Goal: Task Accomplishment & Management: Manage account settings

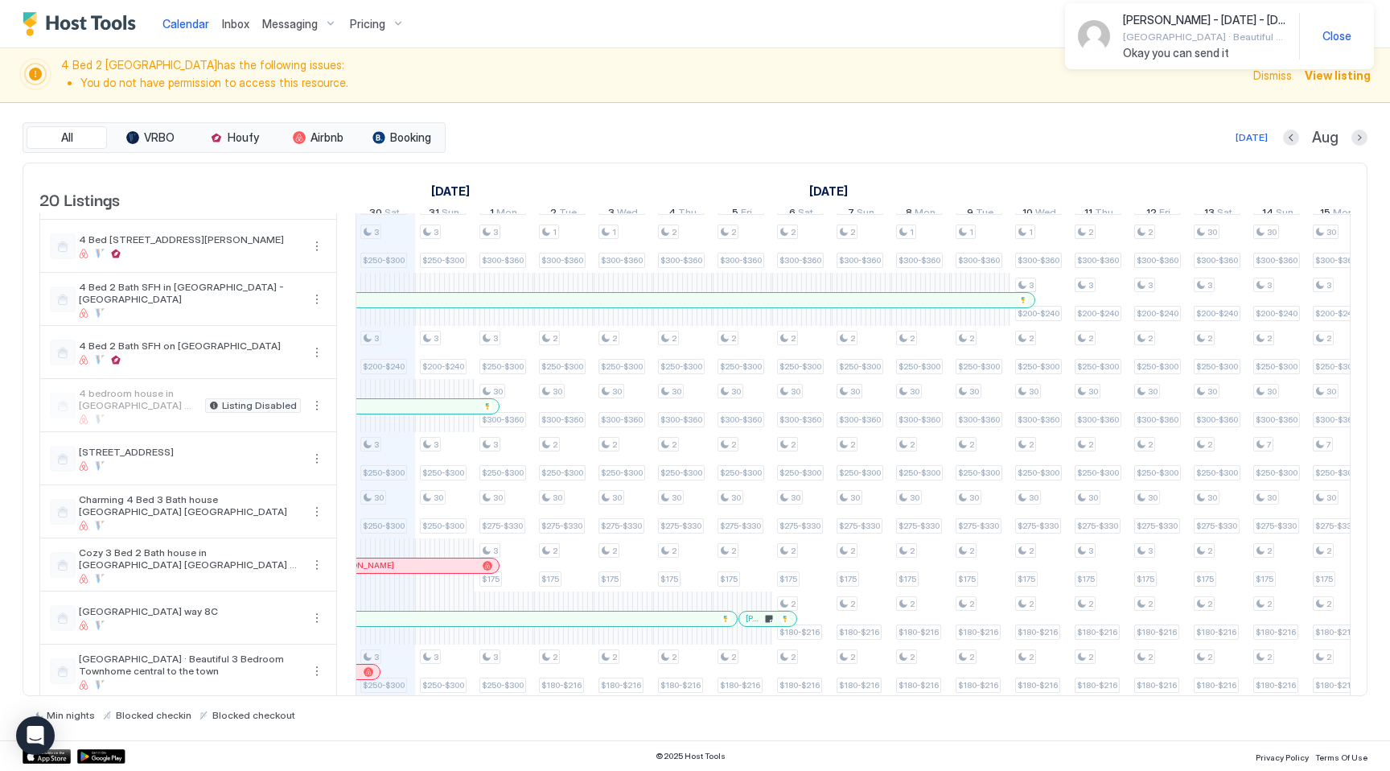
scroll to position [154, 0]
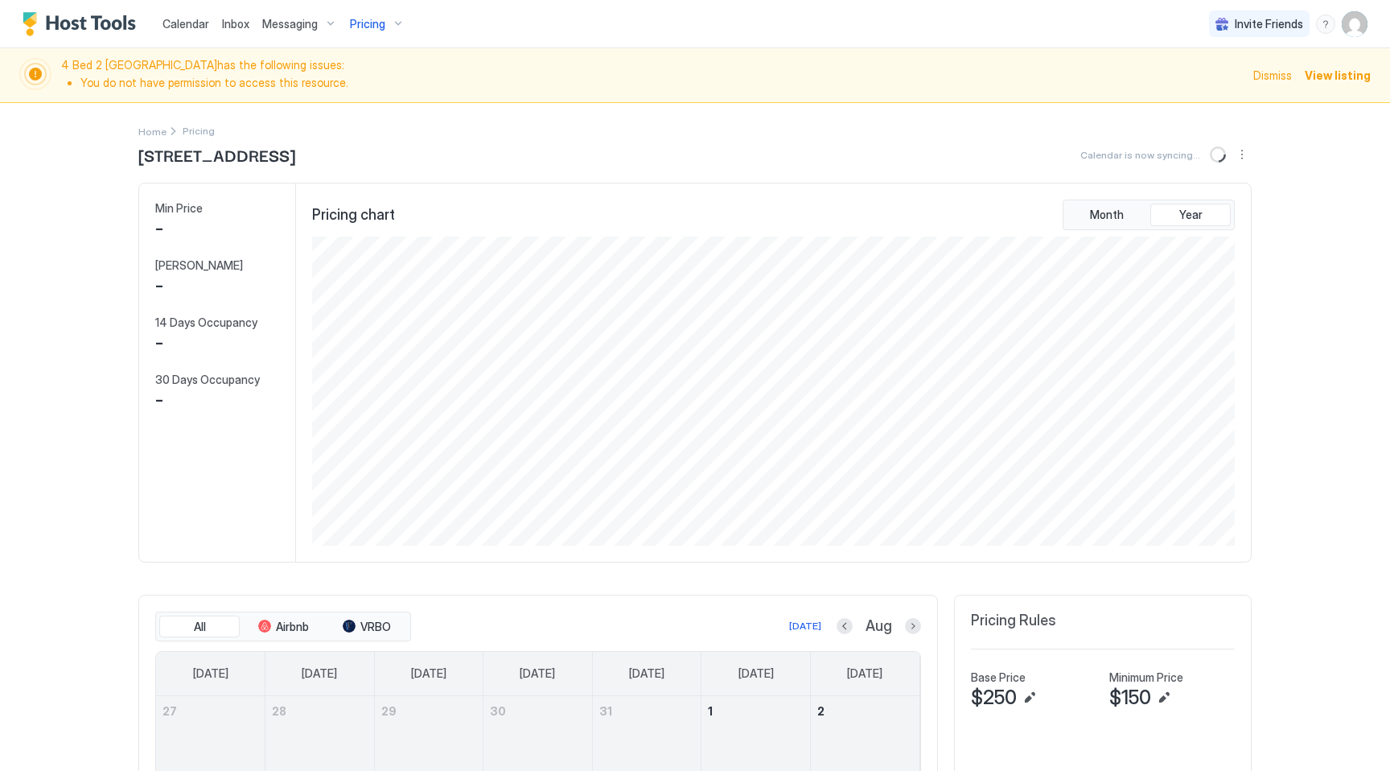
scroll to position [309, 926]
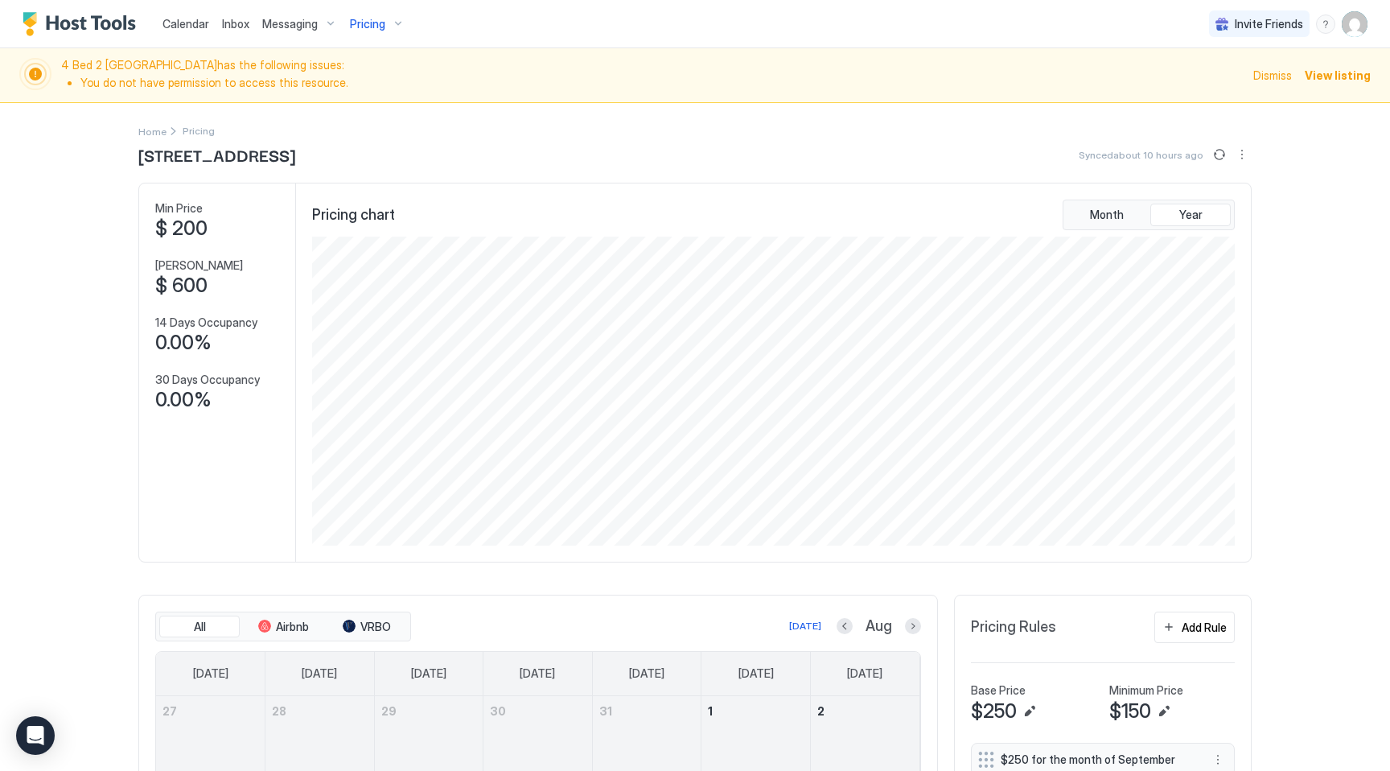
click at [379, 32] on div "Pricing" at bounding box center [377, 23] width 68 height 27
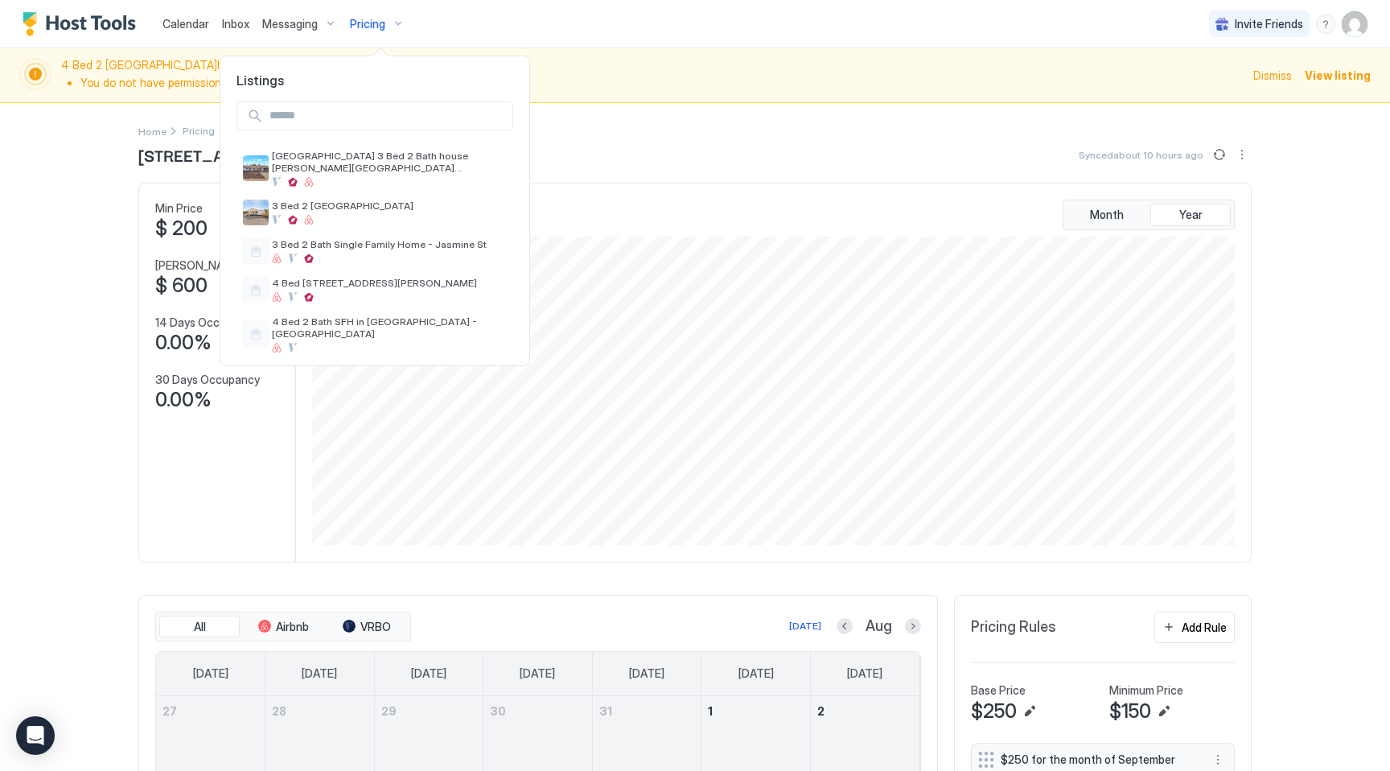
click at [357, 115] on input "Input Field" at bounding box center [387, 115] width 249 height 27
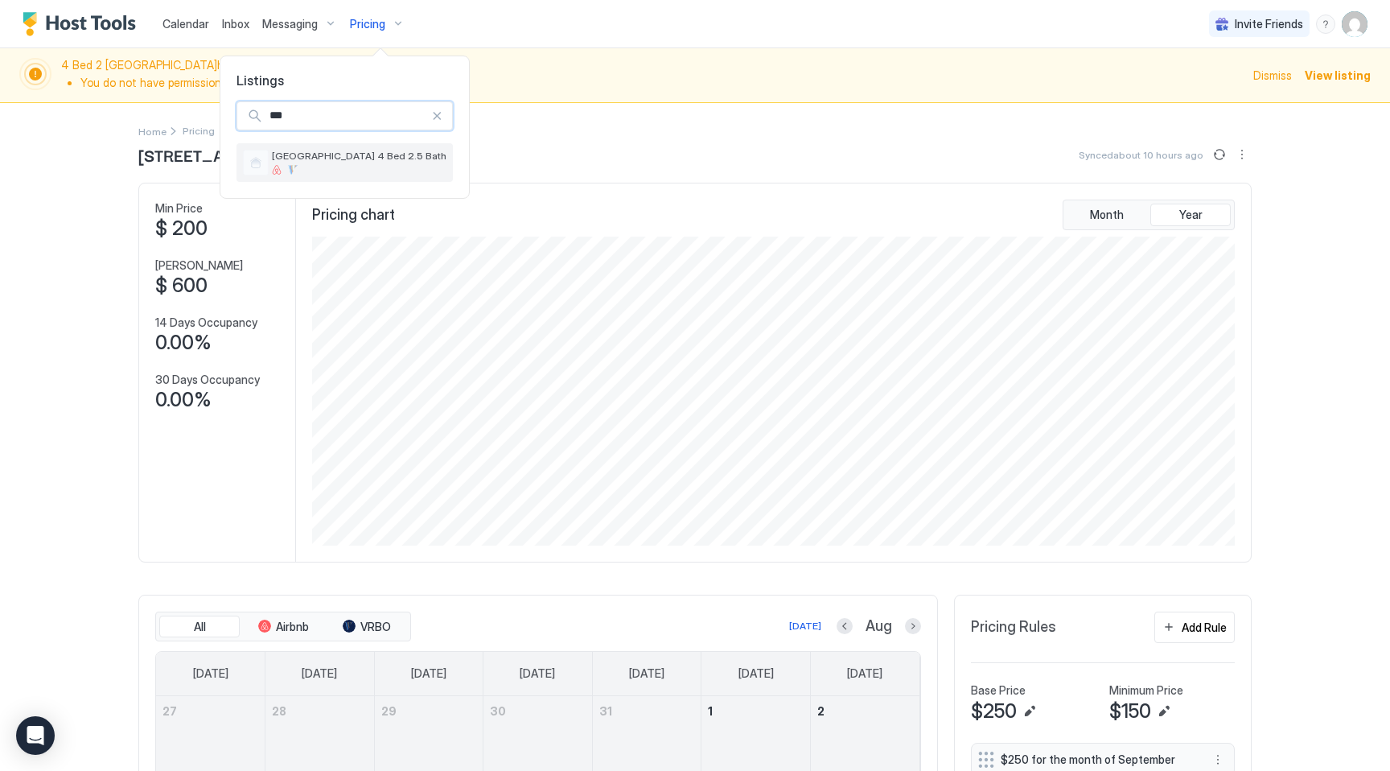
type input "***"
click at [357, 155] on span "[GEOGRAPHIC_DATA] 4 Bed 2.5 Bath" at bounding box center [359, 156] width 175 height 12
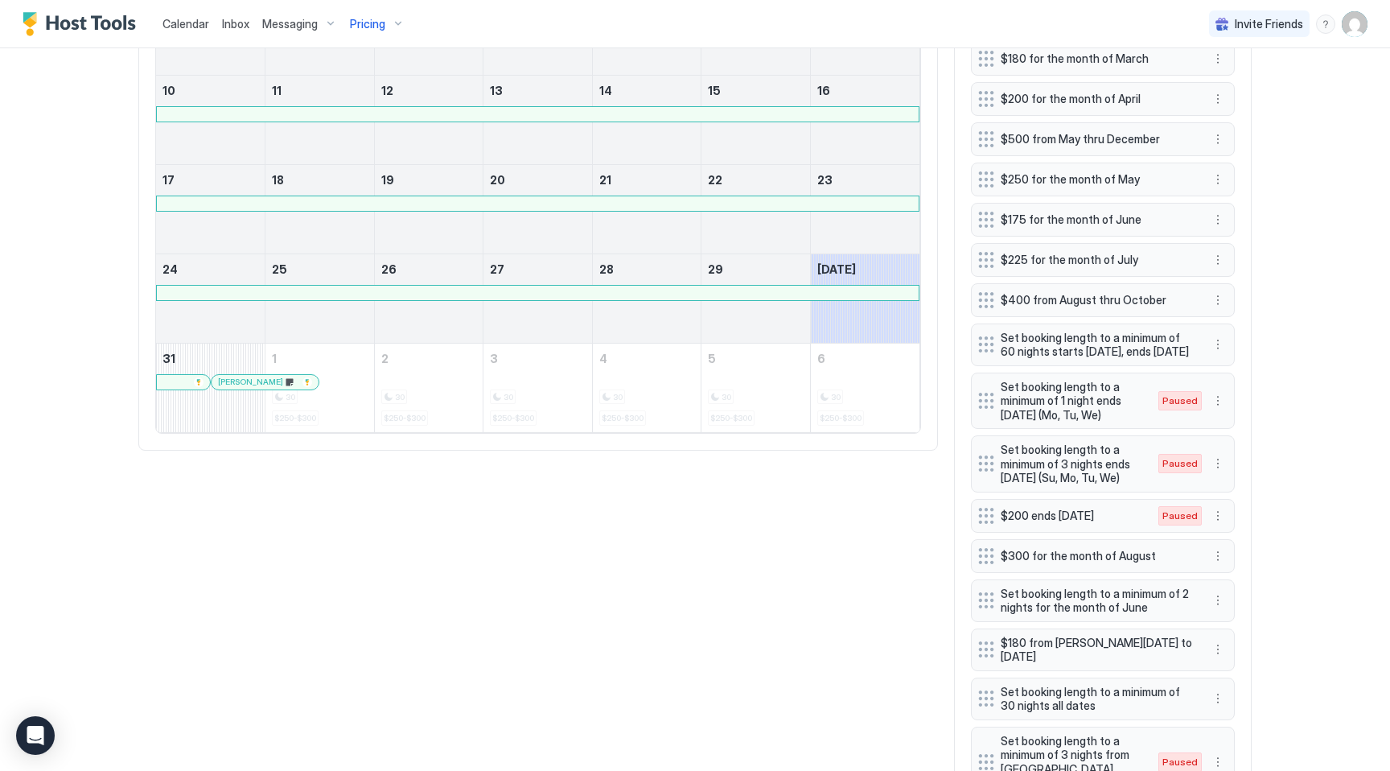
scroll to position [995, 0]
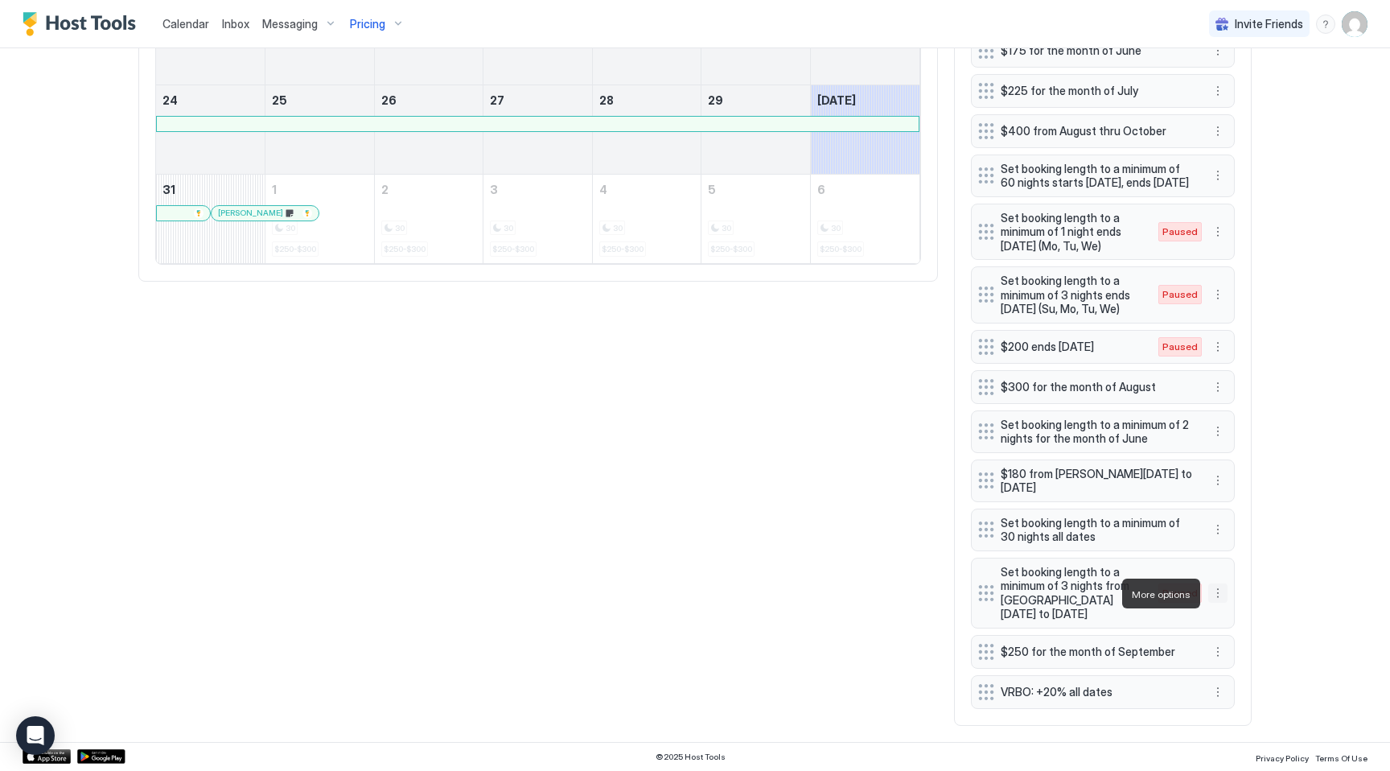
click at [1218, 593] on button "More options" at bounding box center [1217, 592] width 19 height 19
click at [1235, 637] on span "Enable" at bounding box center [1248, 641] width 31 height 12
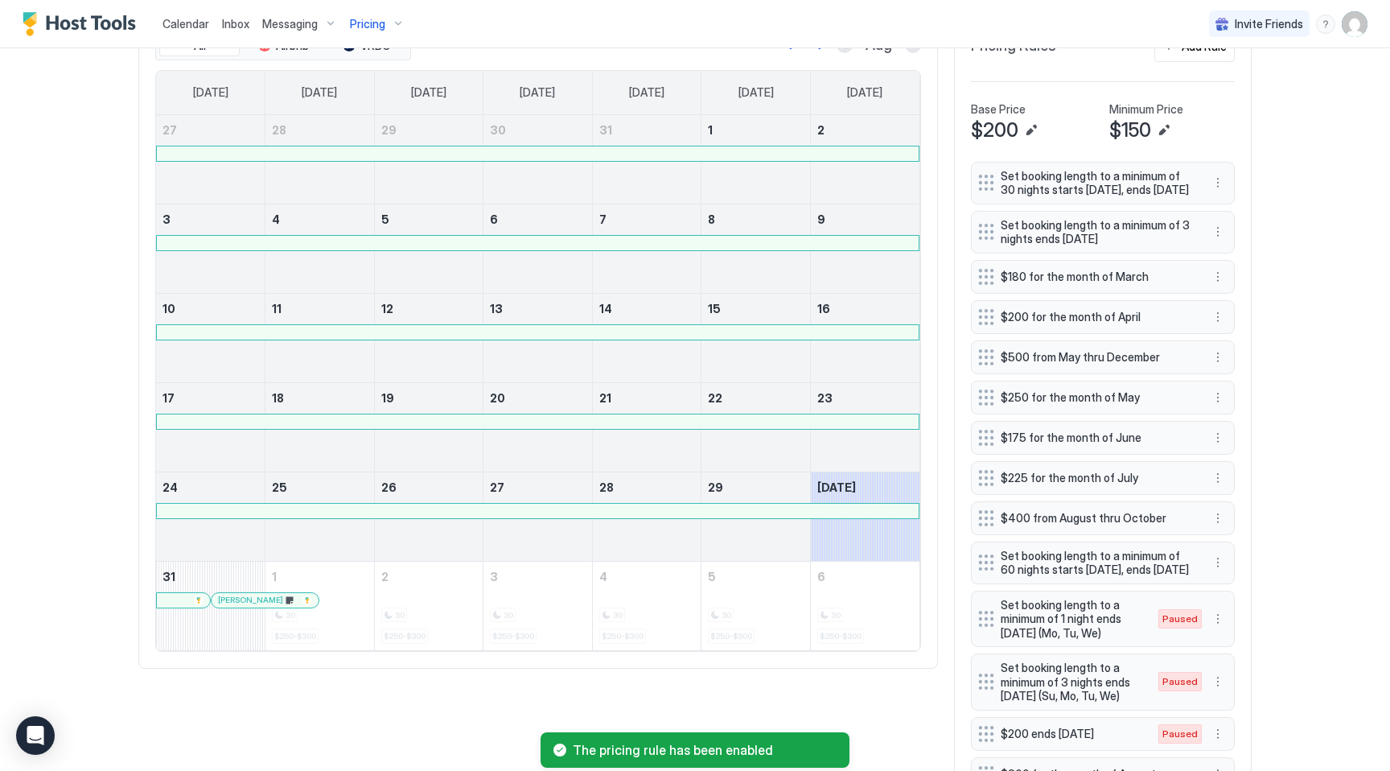
scroll to position [491, 0]
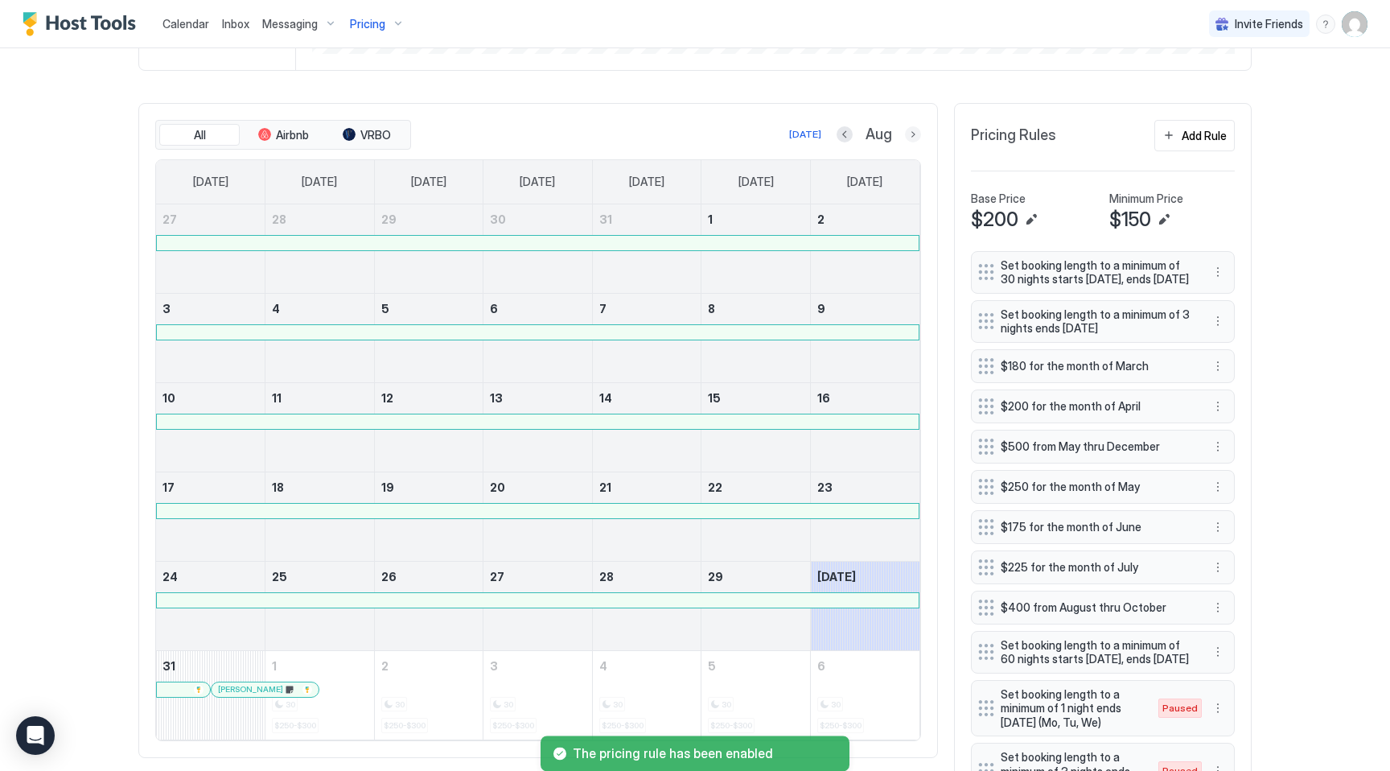
click at [911, 130] on button "Next month" at bounding box center [913, 134] width 16 height 16
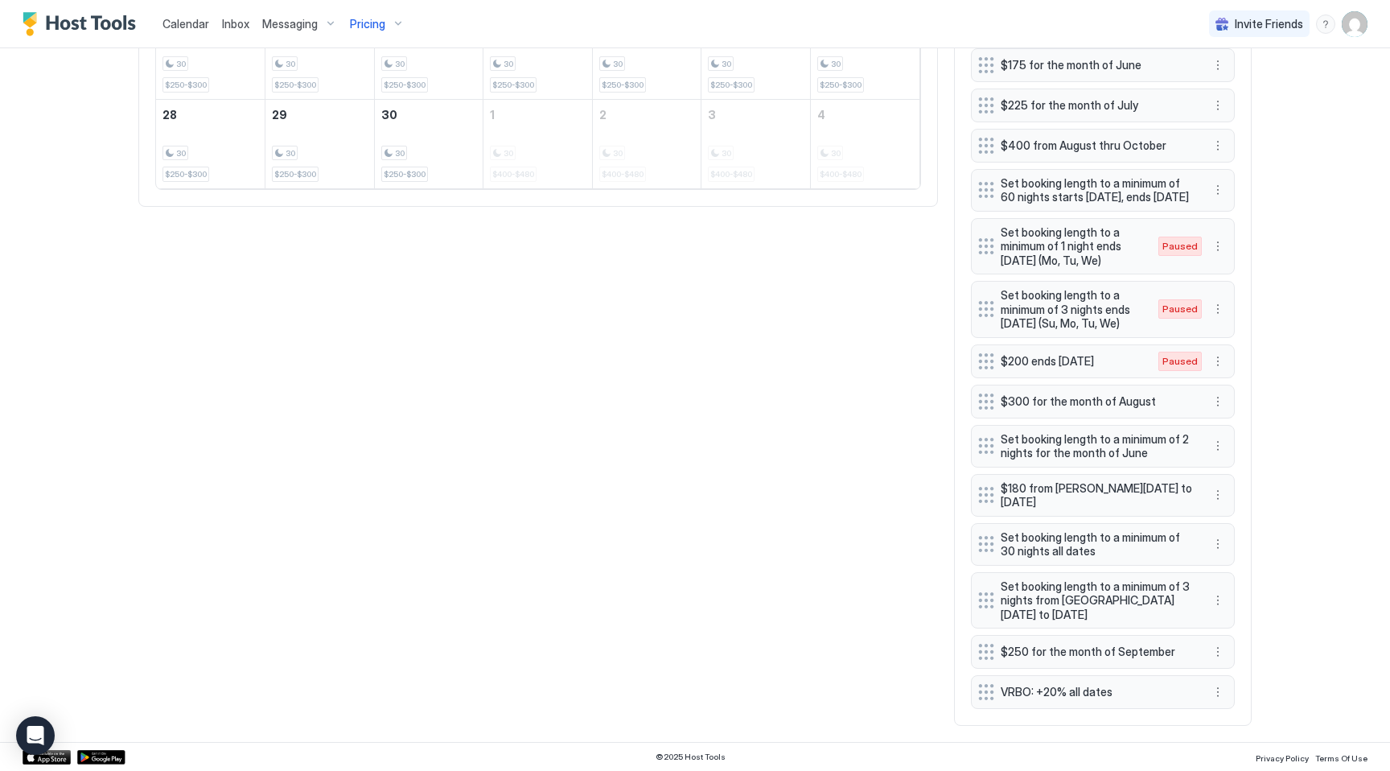
scroll to position [981, 0]
click at [1215, 544] on button "More options" at bounding box center [1217, 543] width 19 height 19
click at [1245, 594] on span "Pause" at bounding box center [1247, 592] width 29 height 12
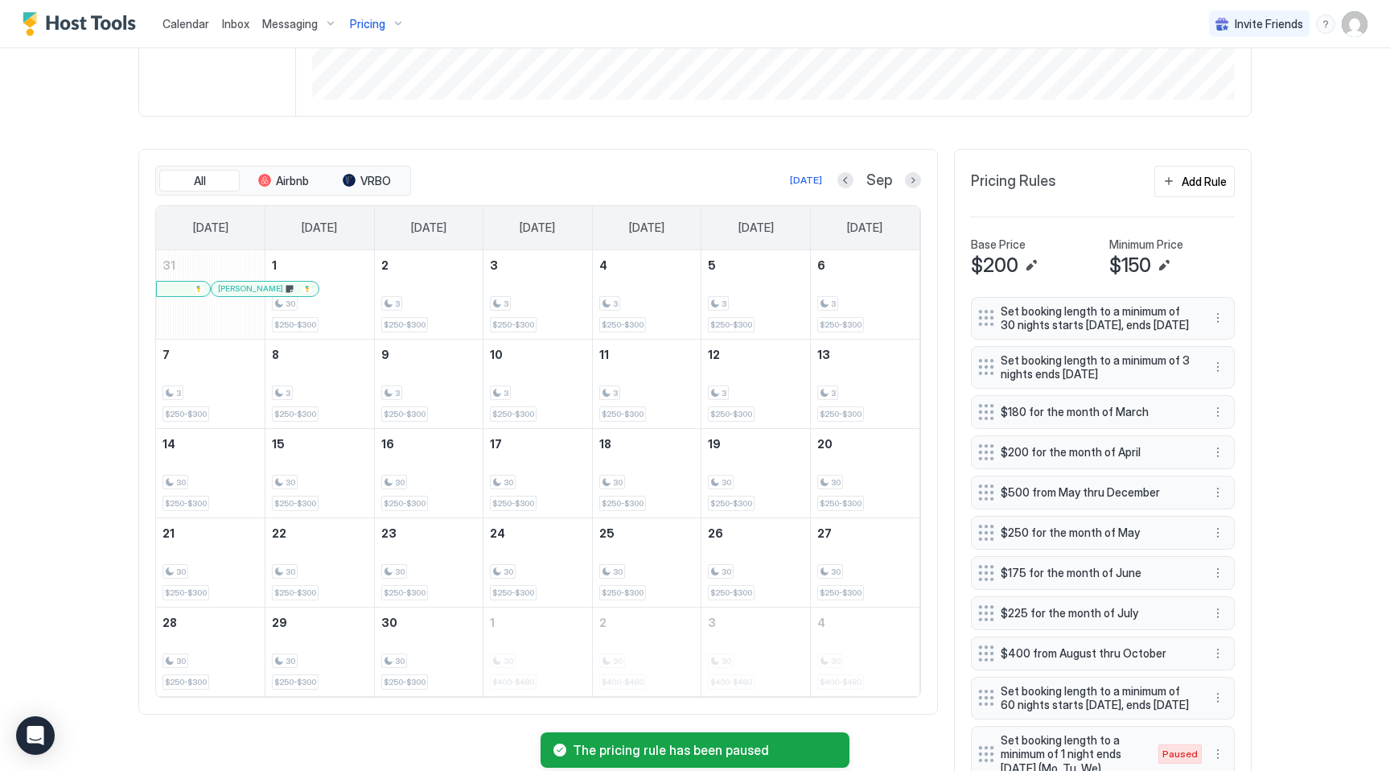
scroll to position [442, 0]
click at [915, 185] on button "Next month" at bounding box center [913, 183] width 16 height 16
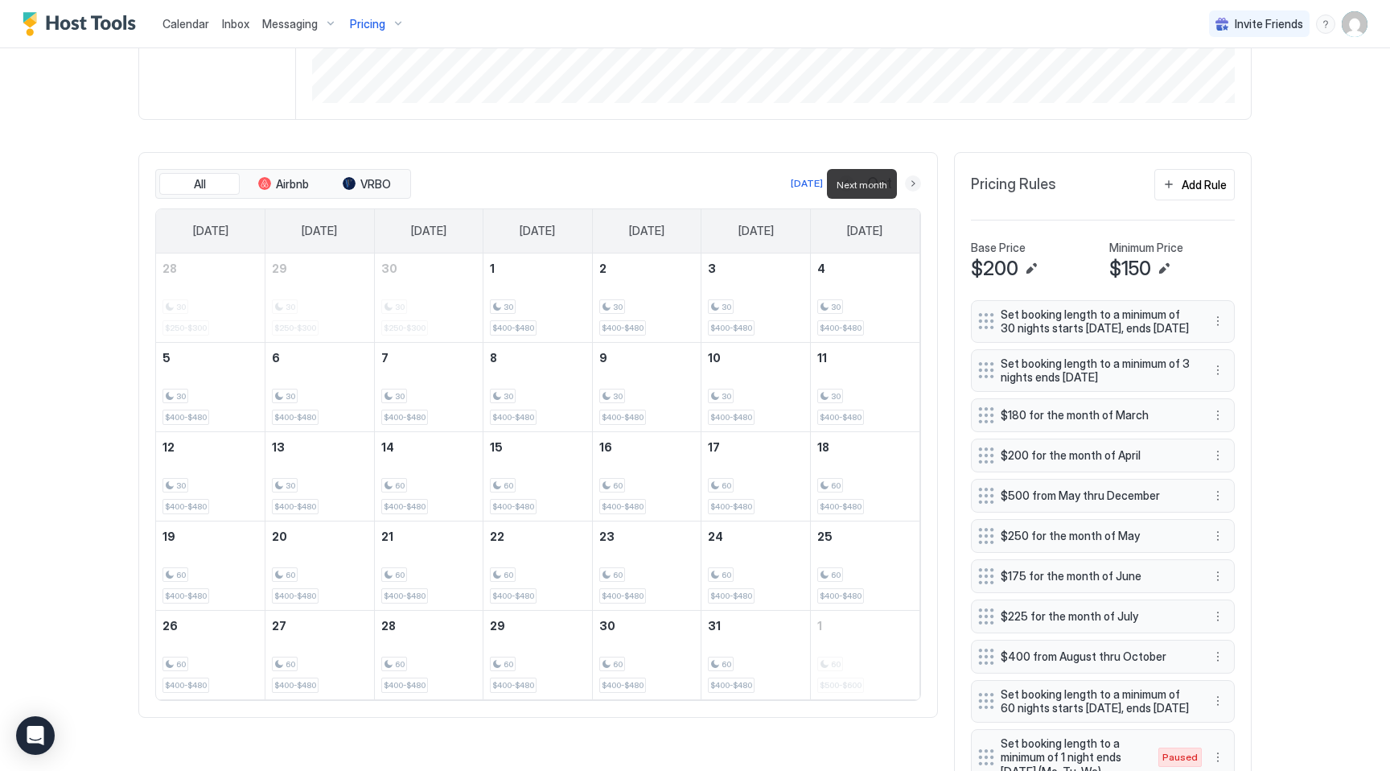
click at [915, 185] on button "Next month" at bounding box center [913, 183] width 16 height 16
click at [849, 188] on button "Previous month" at bounding box center [845, 183] width 16 height 16
click at [849, 188] on button "Previous month" at bounding box center [846, 183] width 16 height 16
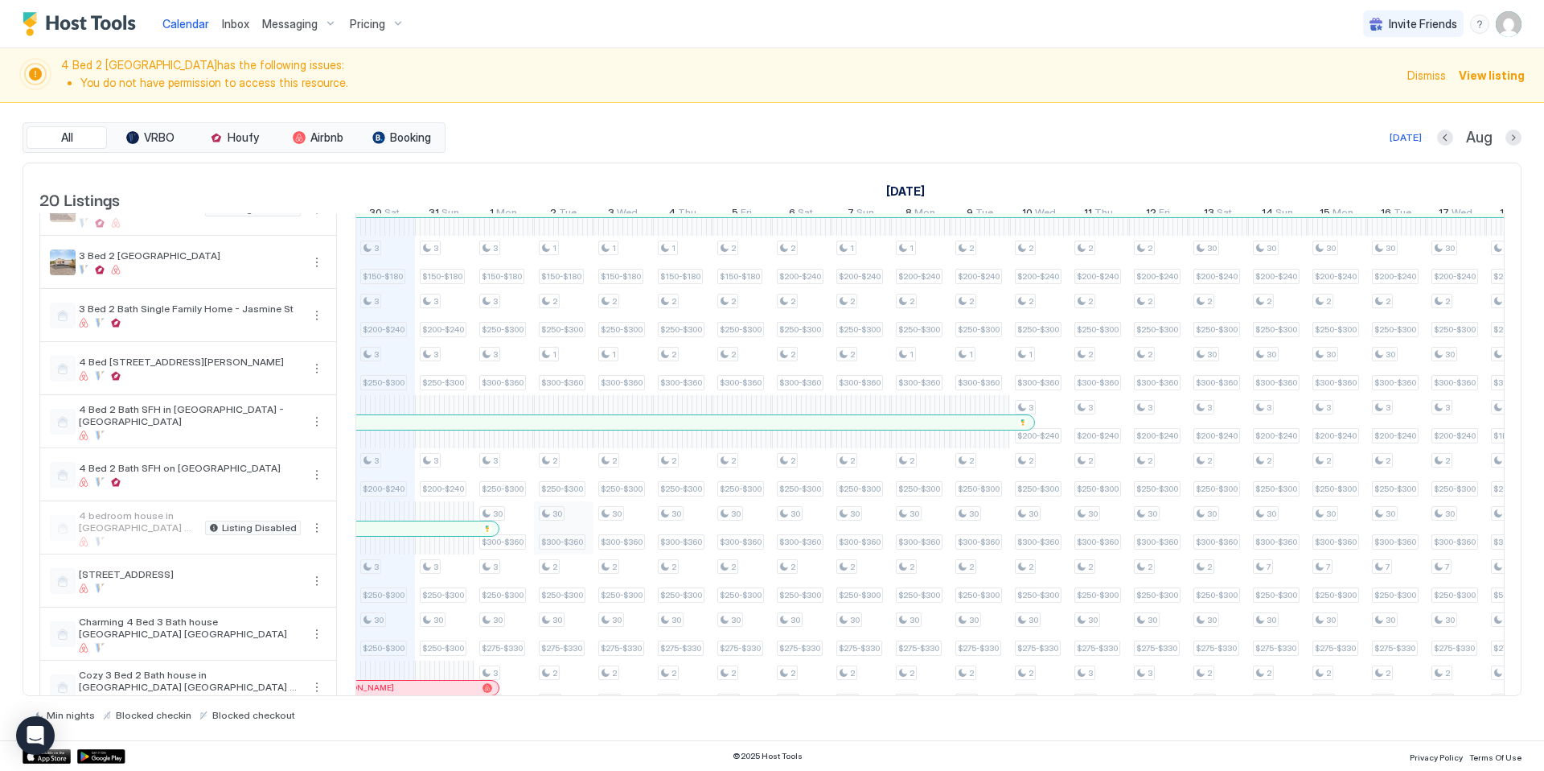
scroll to position [34, 0]
click at [429, 532] on div at bounding box center [429, 525] width 13 height 13
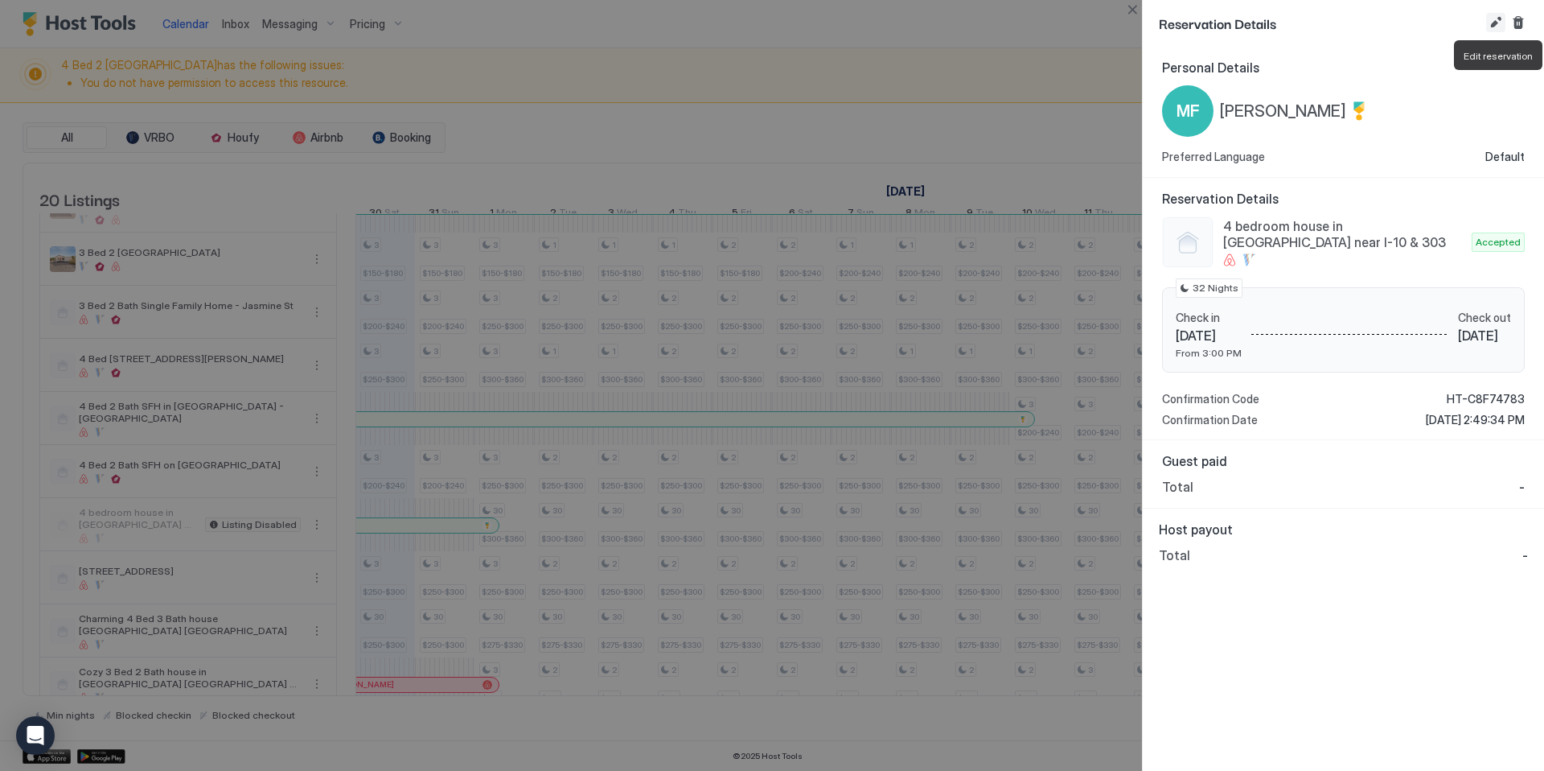
click at [1499, 25] on button "Edit reservation" at bounding box center [1495, 22] width 19 height 19
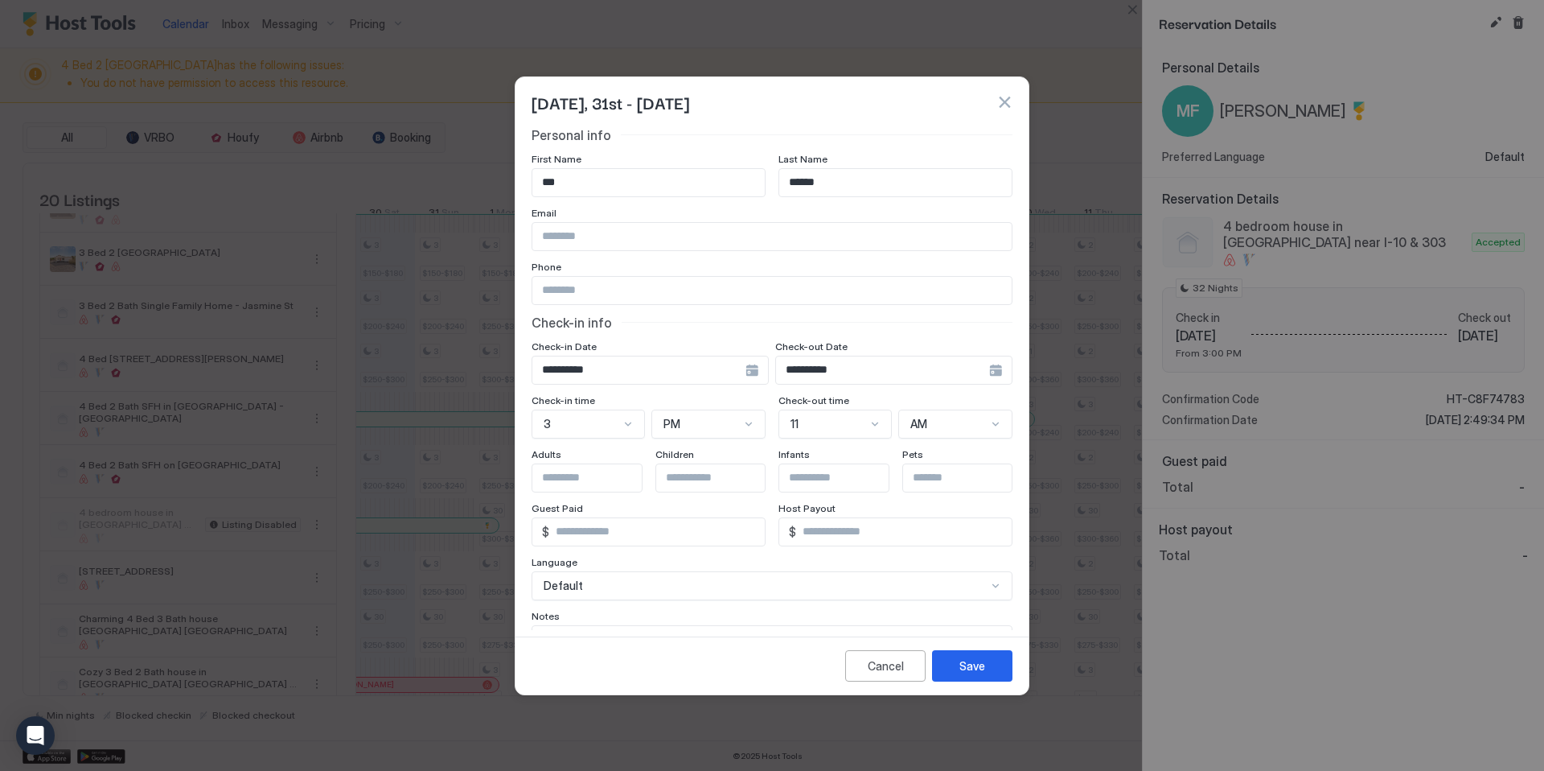
click at [750, 370] on div "**********" at bounding box center [650, 370] width 237 height 29
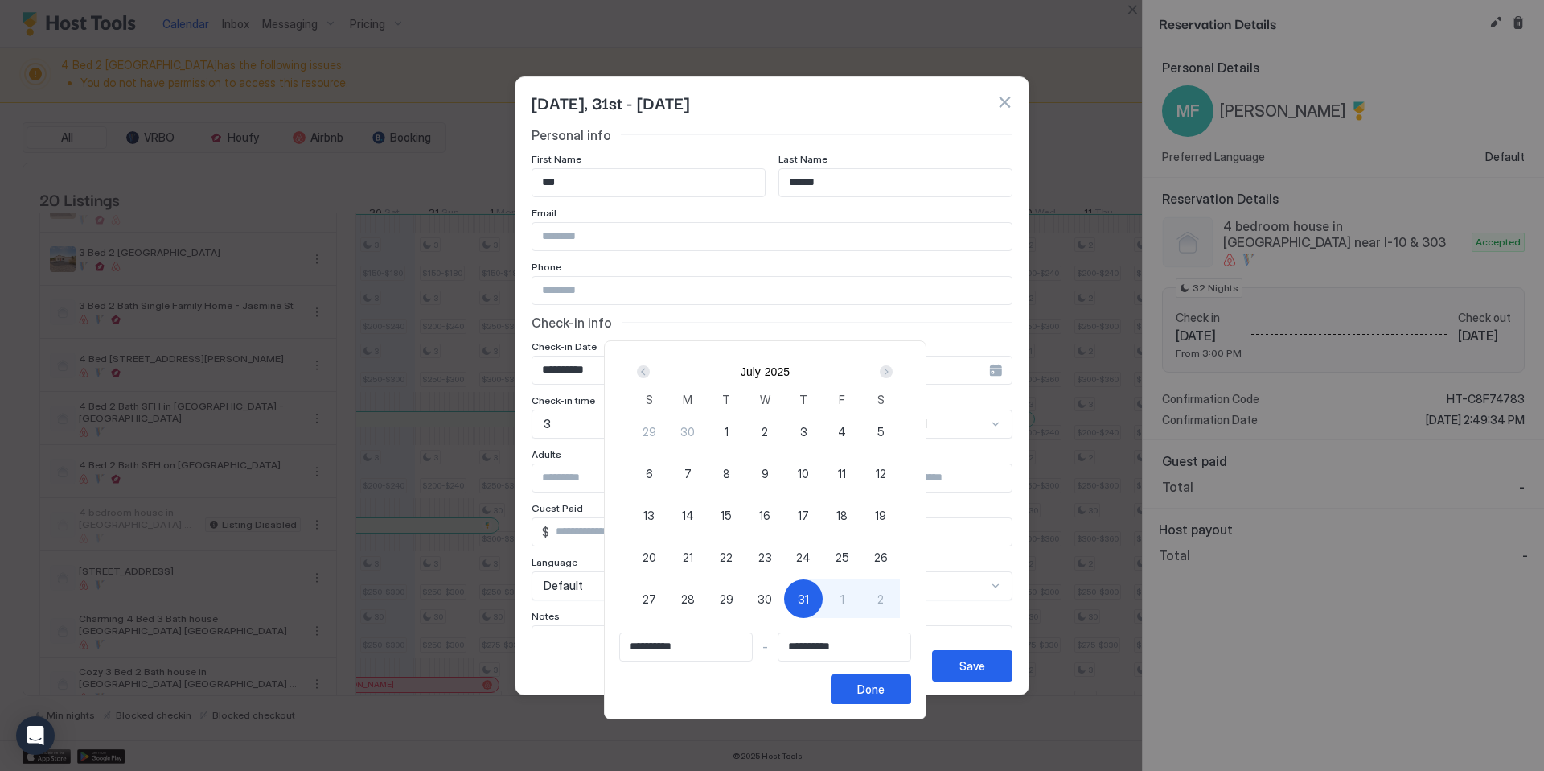
click at [809, 601] on span "31" at bounding box center [803, 598] width 11 height 17
click at [893, 372] on div "Next" at bounding box center [886, 371] width 13 height 13
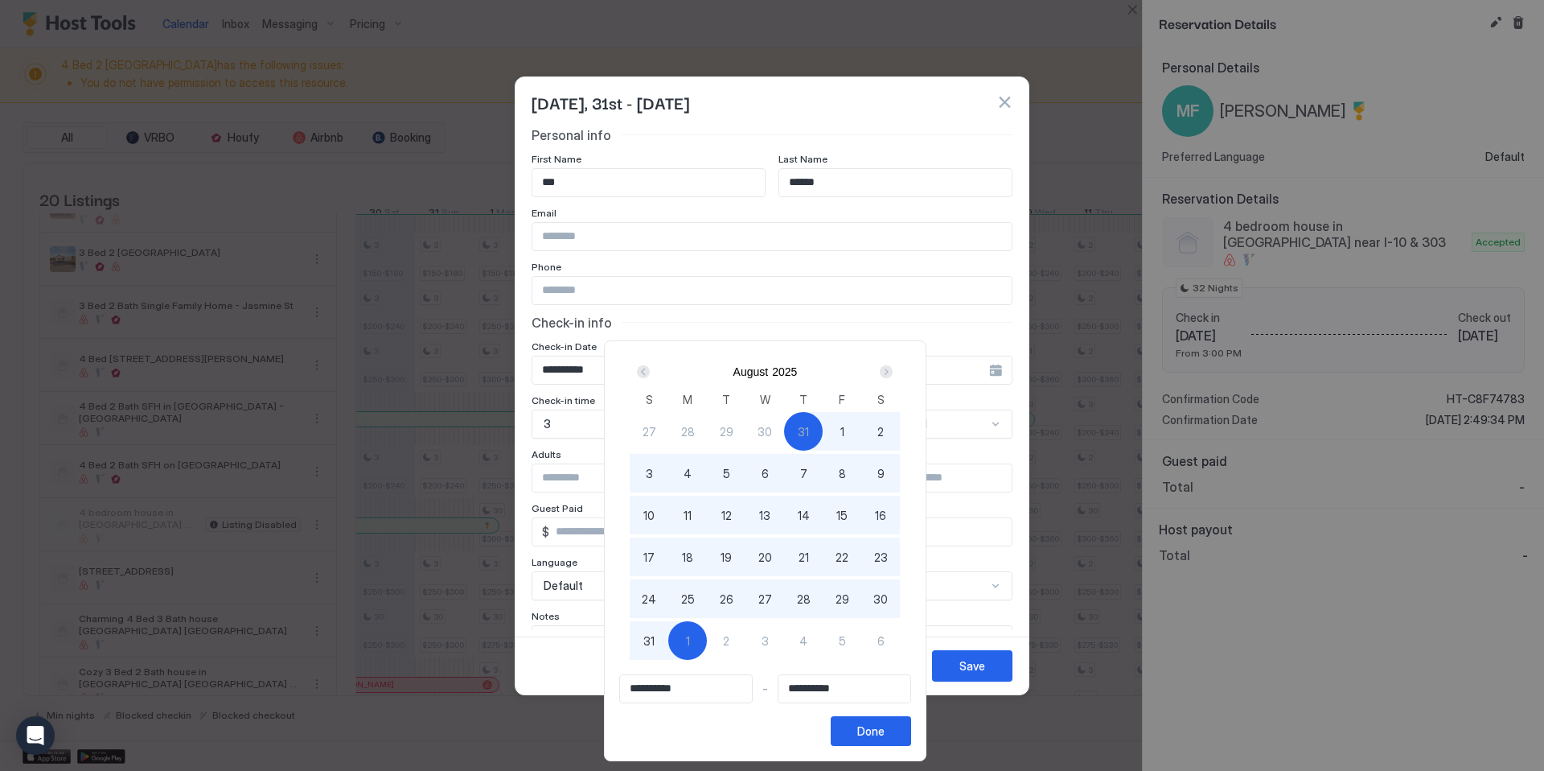
click at [893, 372] on div "Next" at bounding box center [886, 371] width 13 height 13
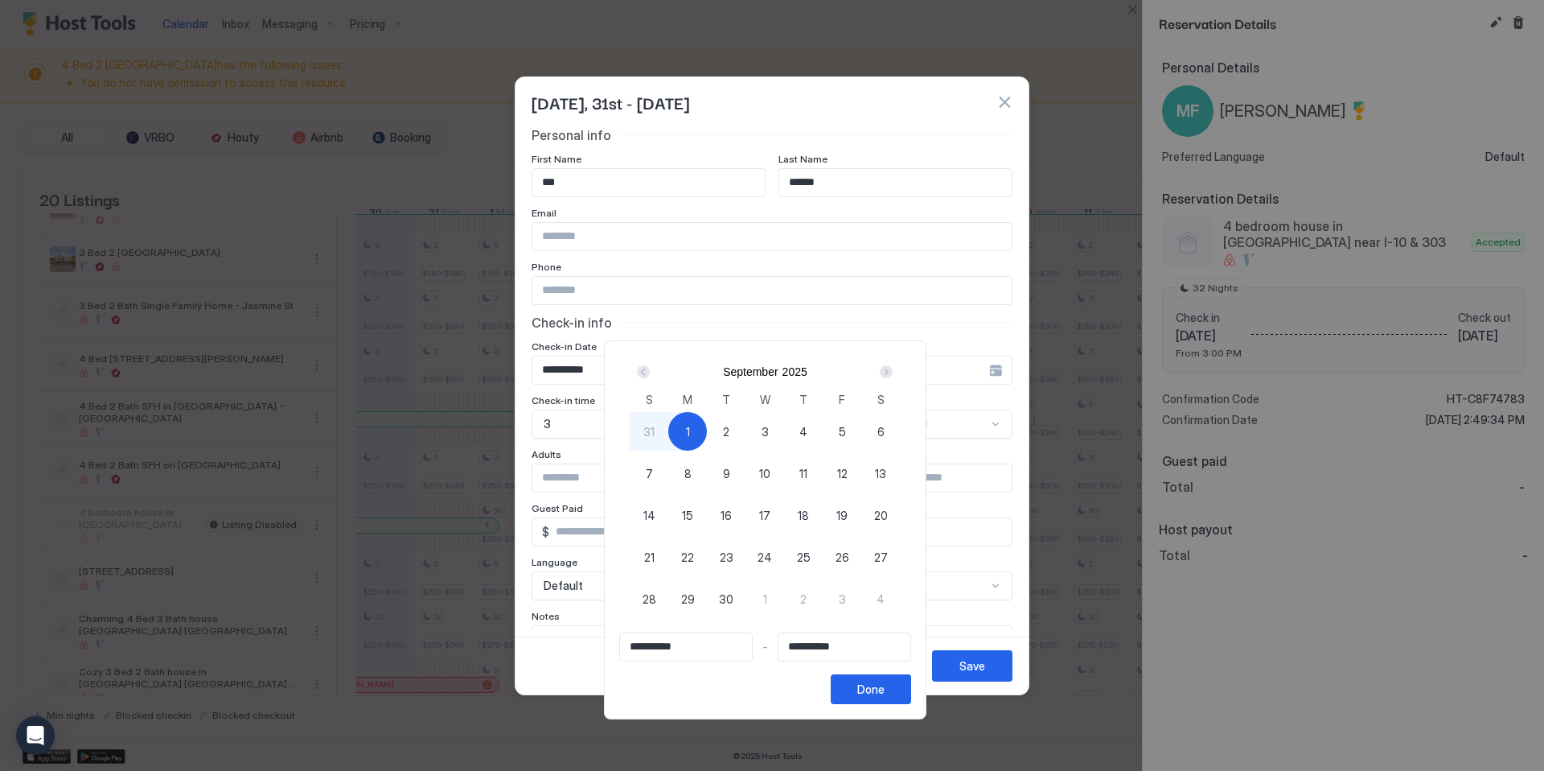
click at [893, 372] on div "Next" at bounding box center [886, 371] width 13 height 13
click at [811, 594] on span "30" at bounding box center [803, 598] width 14 height 17
type input "**********"
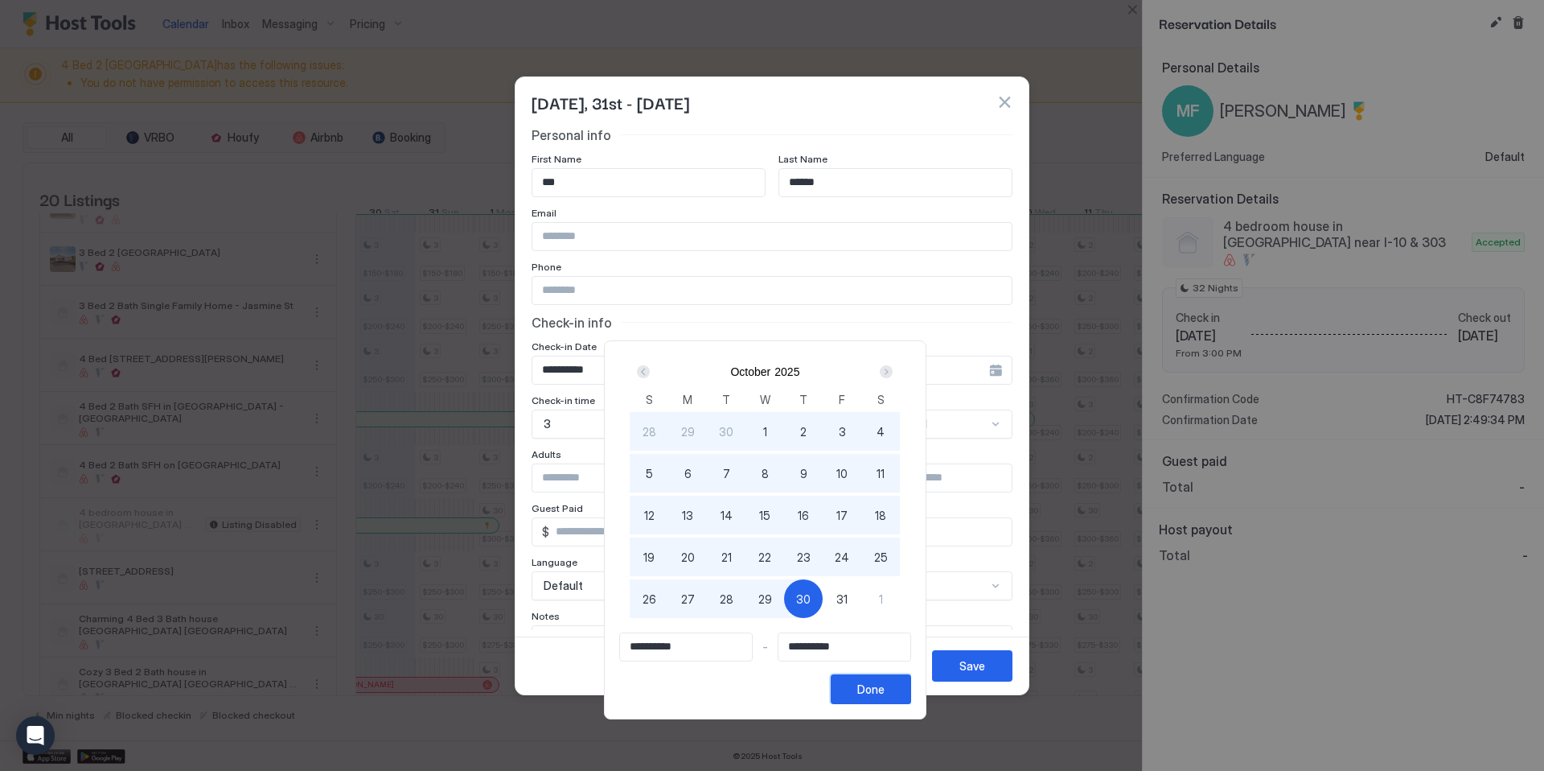
click at [879, 690] on div "Done" at bounding box center [870, 688] width 27 height 17
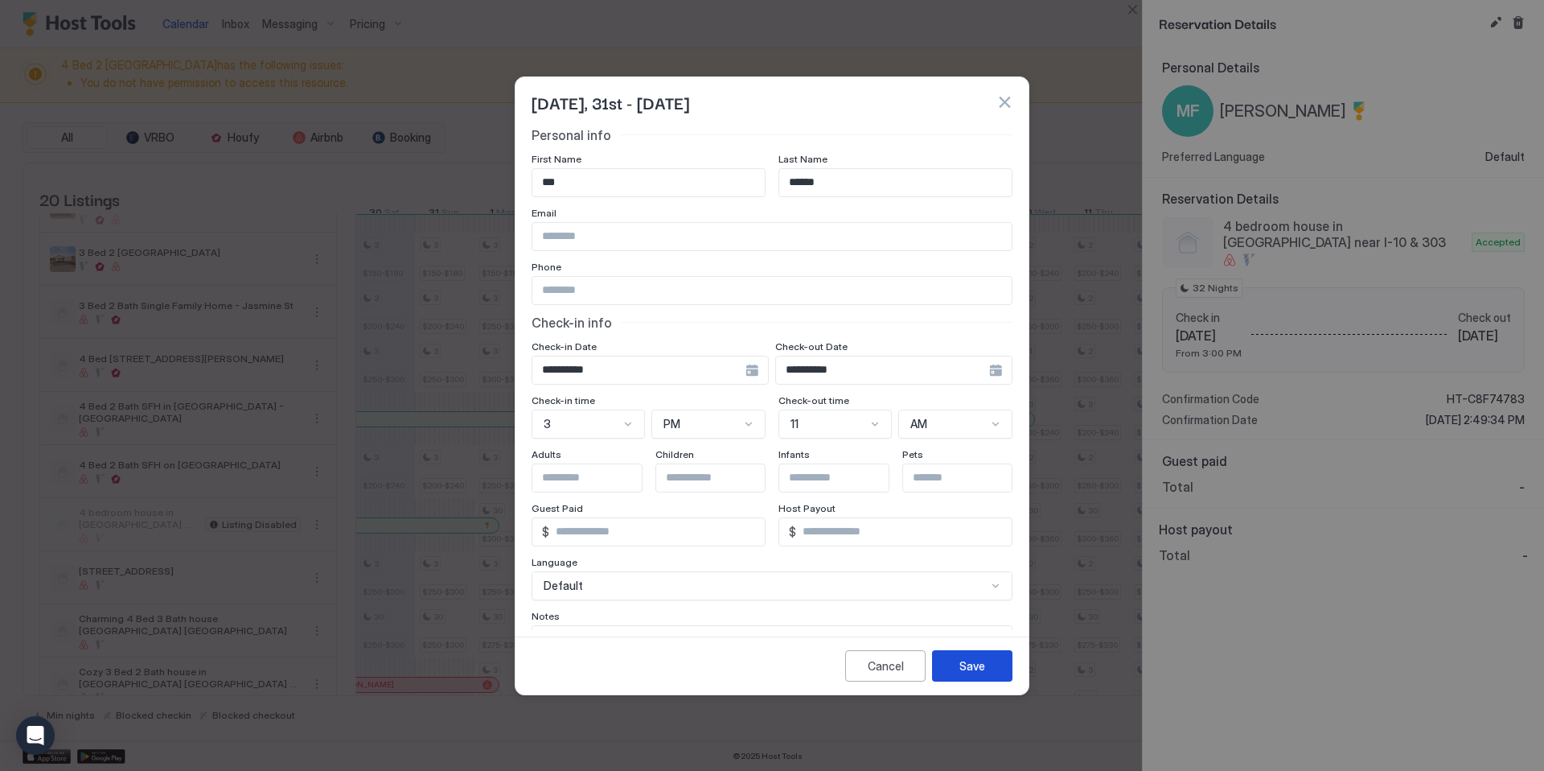
click at [963, 665] on div "Save" at bounding box center [973, 665] width 26 height 17
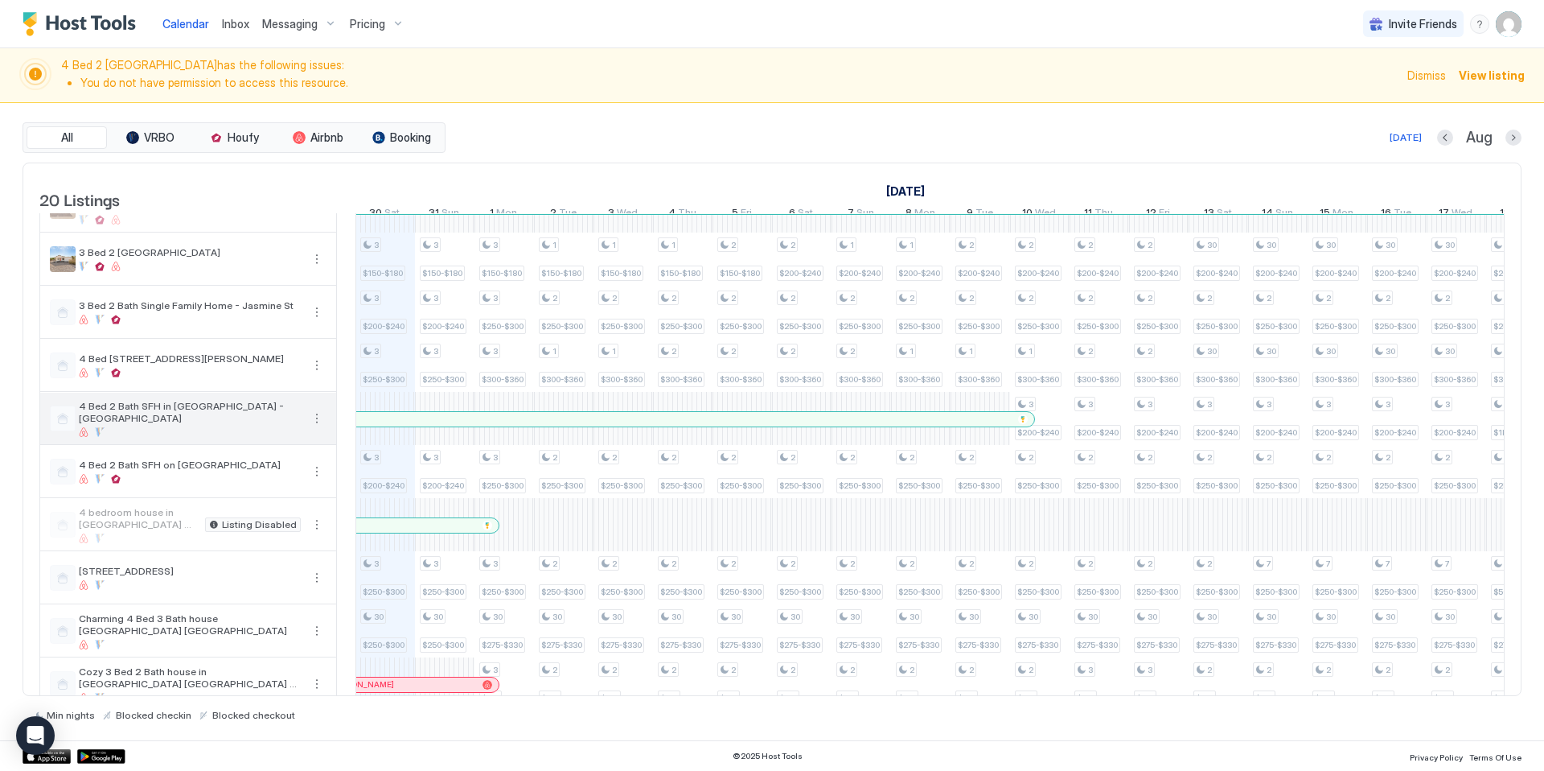
click at [314, 428] on button "More options" at bounding box center [316, 418] width 19 height 19
click at [279, 508] on span "Listing Settings" at bounding box center [289, 505] width 72 height 12
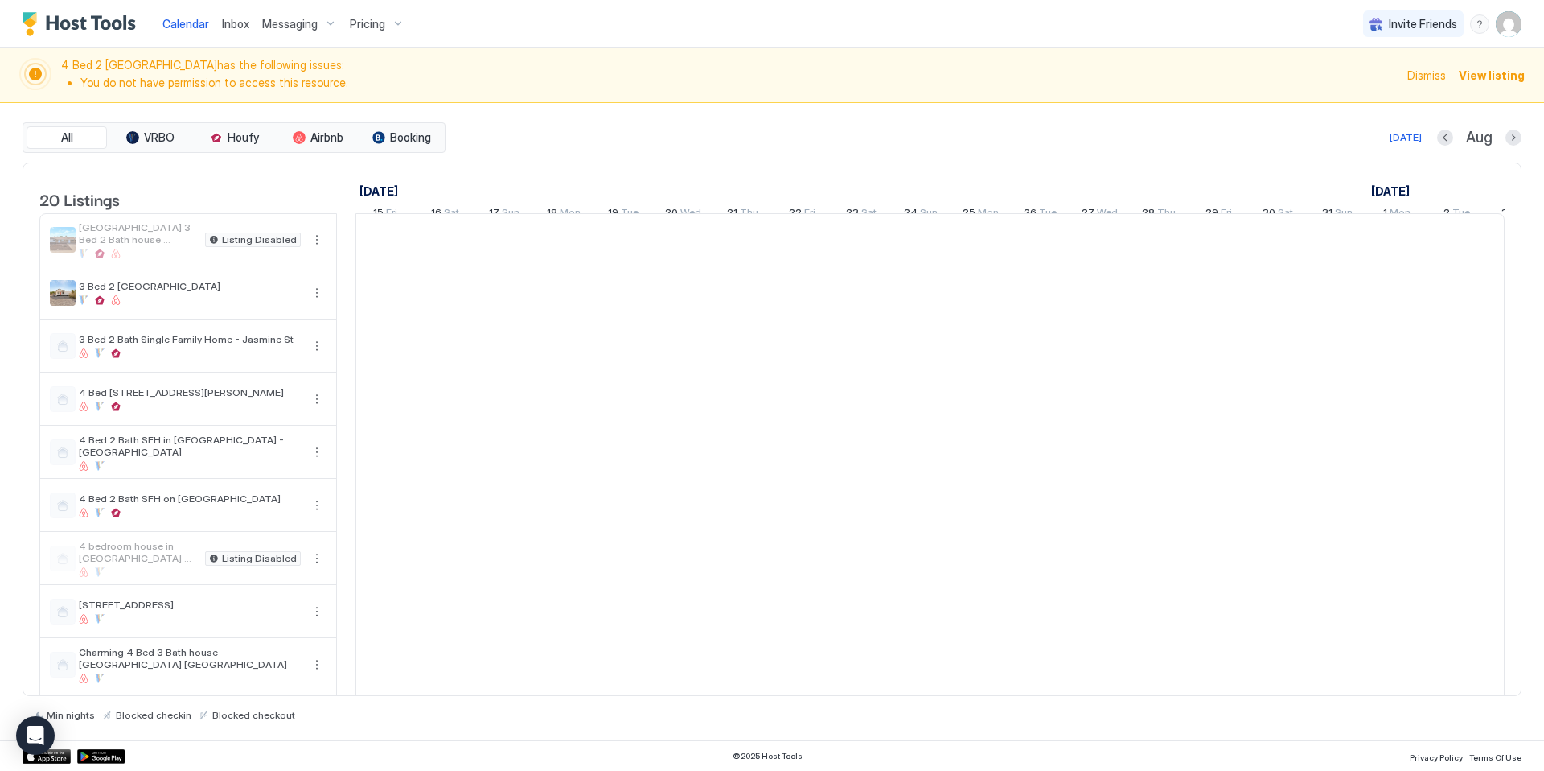
scroll to position [0, 894]
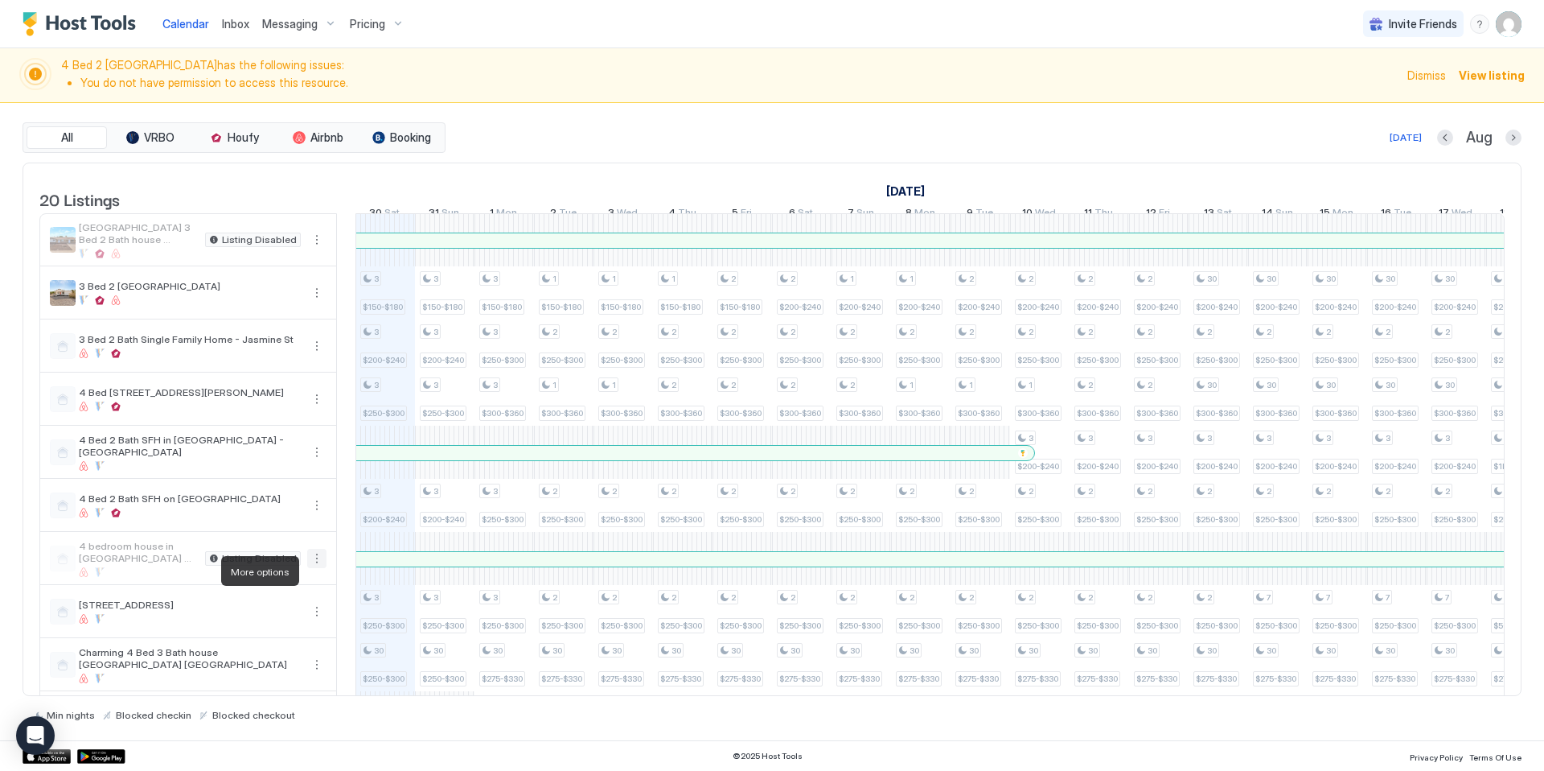
click at [319, 568] on button "More options" at bounding box center [316, 558] width 19 height 19
click at [287, 647] on span "Listing Settings" at bounding box center [289, 645] width 72 height 12
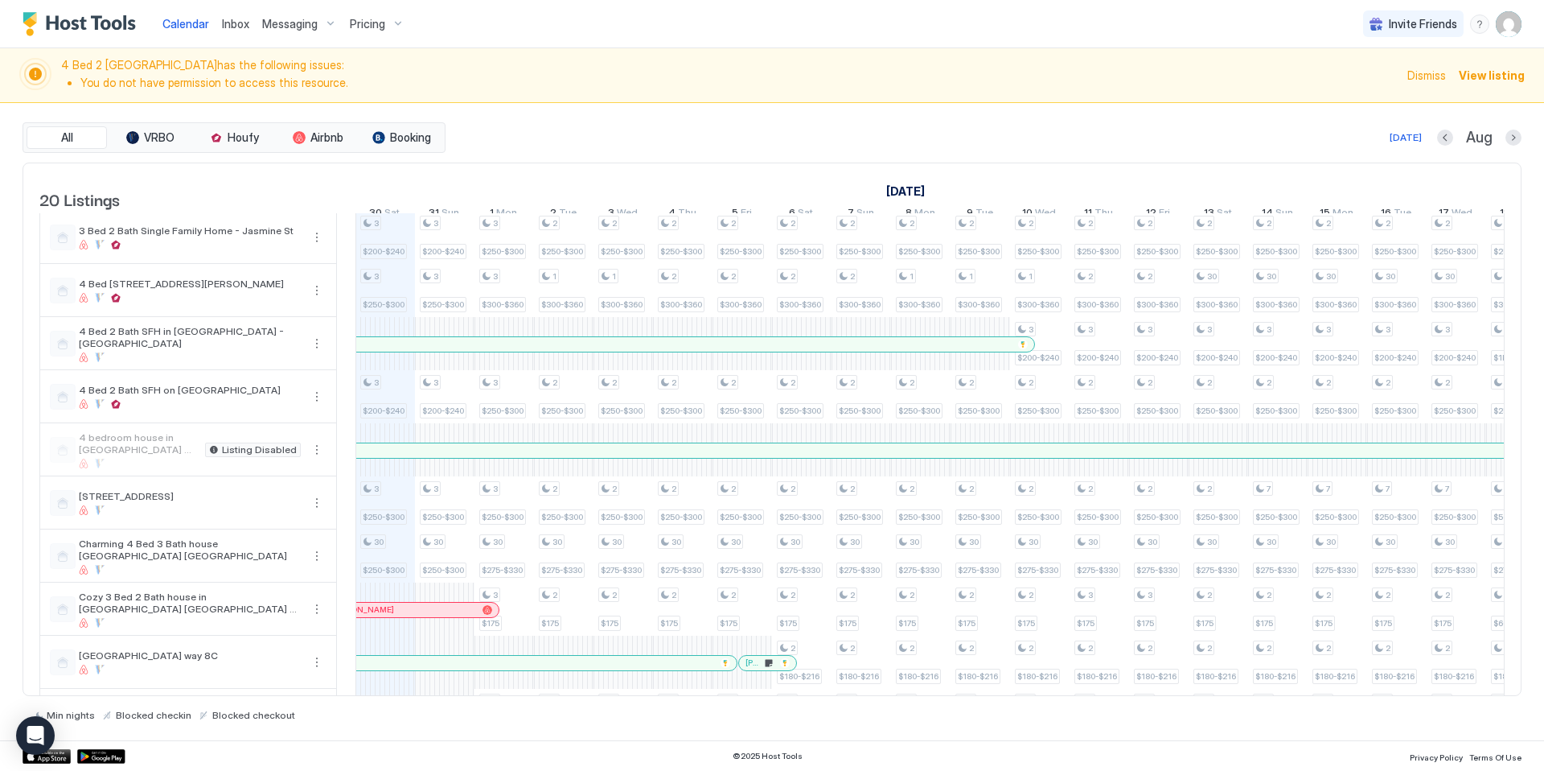
scroll to position [114, 0]
click at [756, 555] on div "3 $150-$180 3 $200-$240 3 $250-$300 3 $200-$240 3 $250-$300 30 $250-$300 30 $15…" at bounding box center [1219, 630] width 3512 height 1061
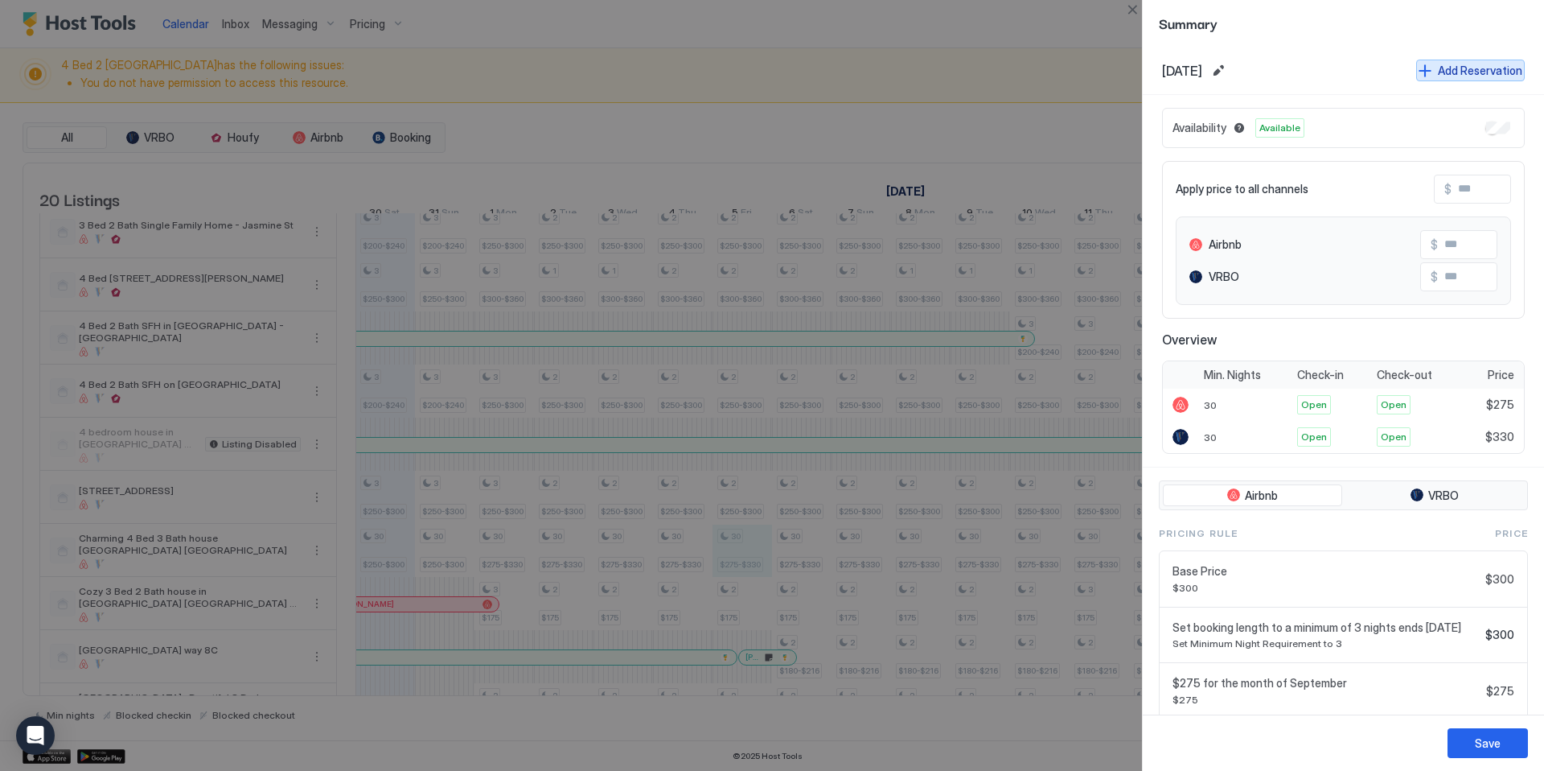
click at [1466, 72] on div "Add Reservation" at bounding box center [1480, 70] width 84 height 17
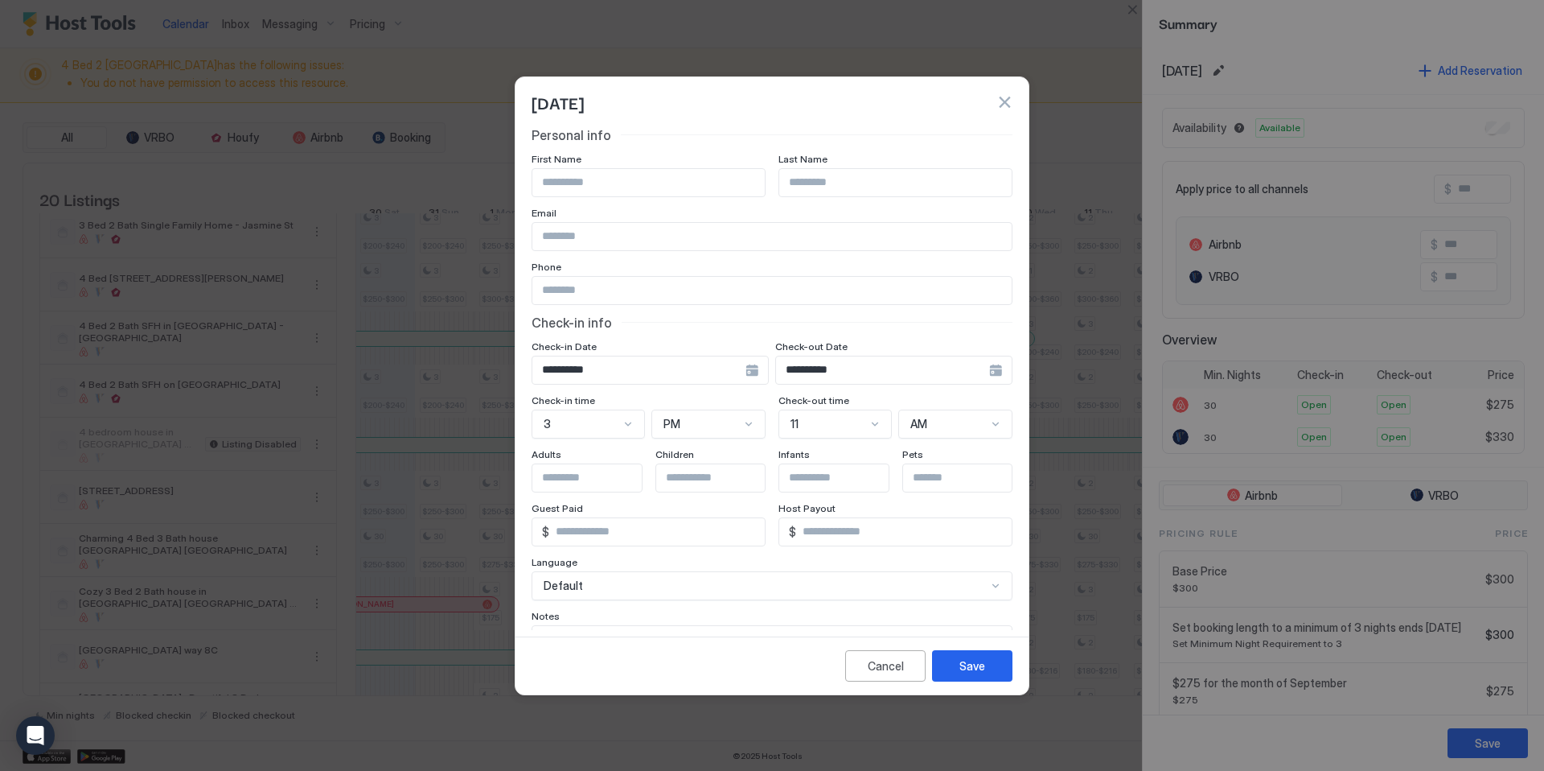
click at [610, 179] on input "Input Field" at bounding box center [648, 182] width 232 height 27
type input "*********"
type input "*******"
click at [769, 369] on div "**********" at bounding box center [650, 370] width 237 height 29
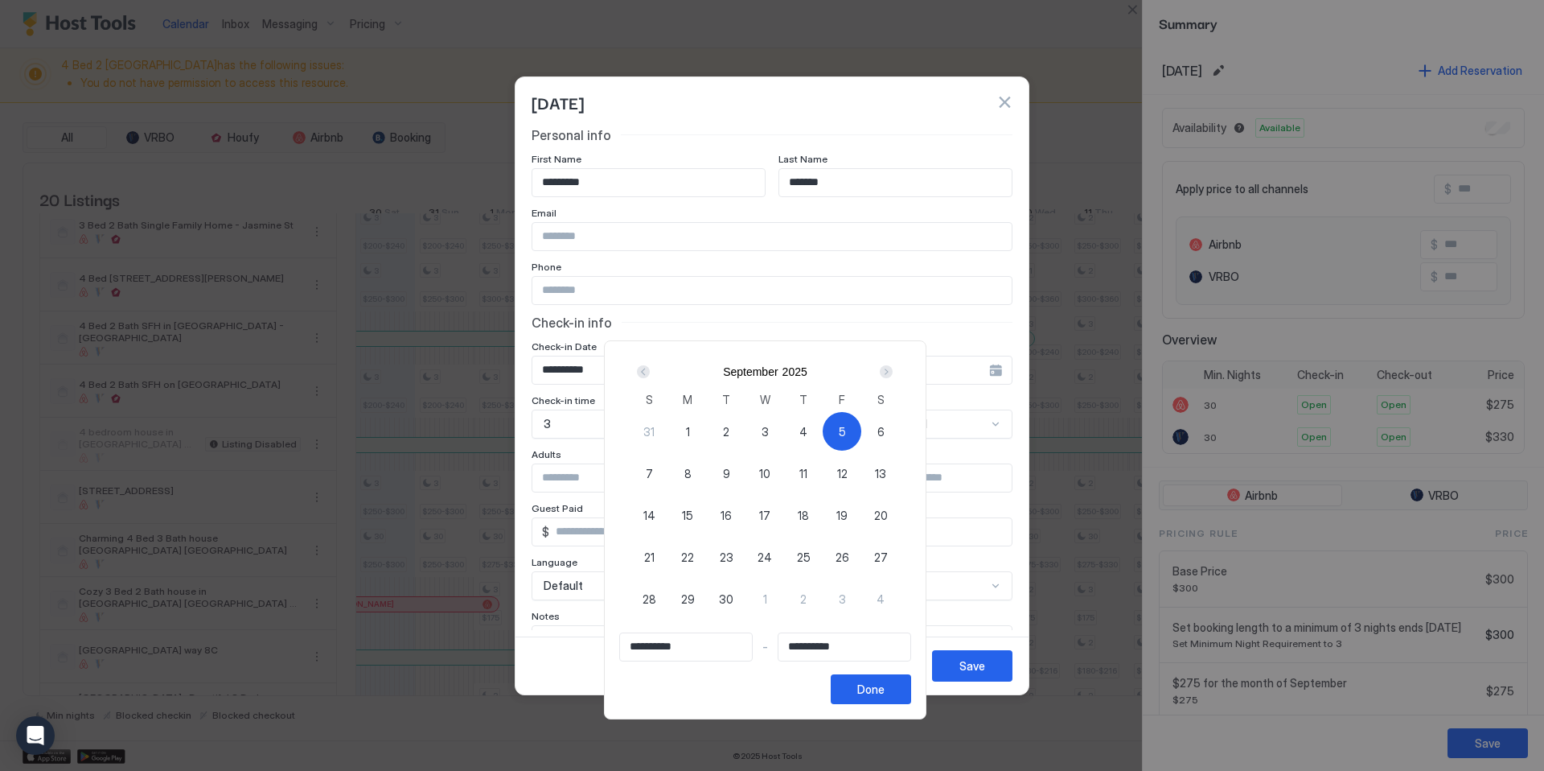
click at [893, 372] on div "Next" at bounding box center [886, 371] width 13 height 13
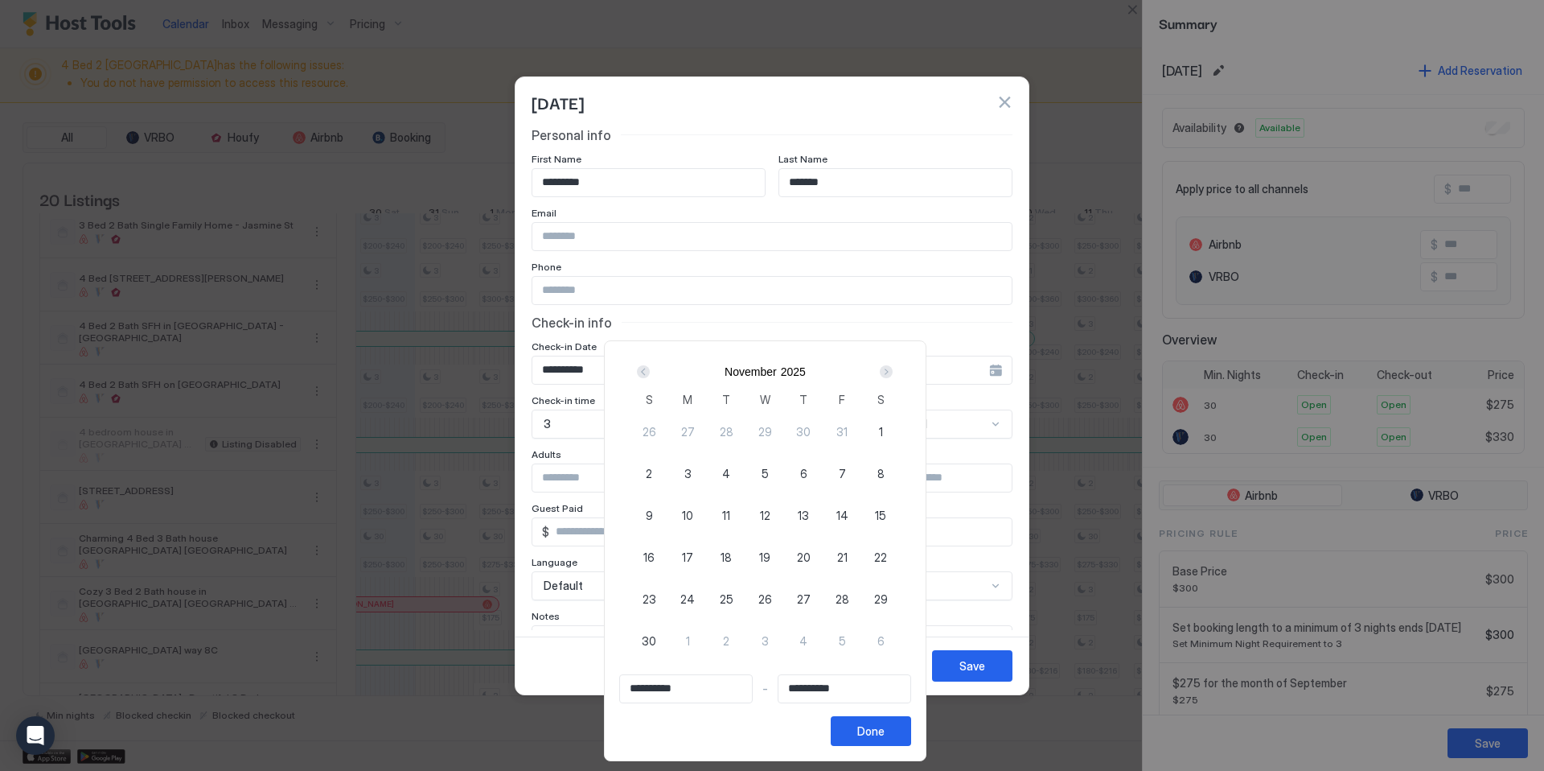
click at [730, 472] on span "4" at bounding box center [726, 473] width 8 height 17
type input "**********"
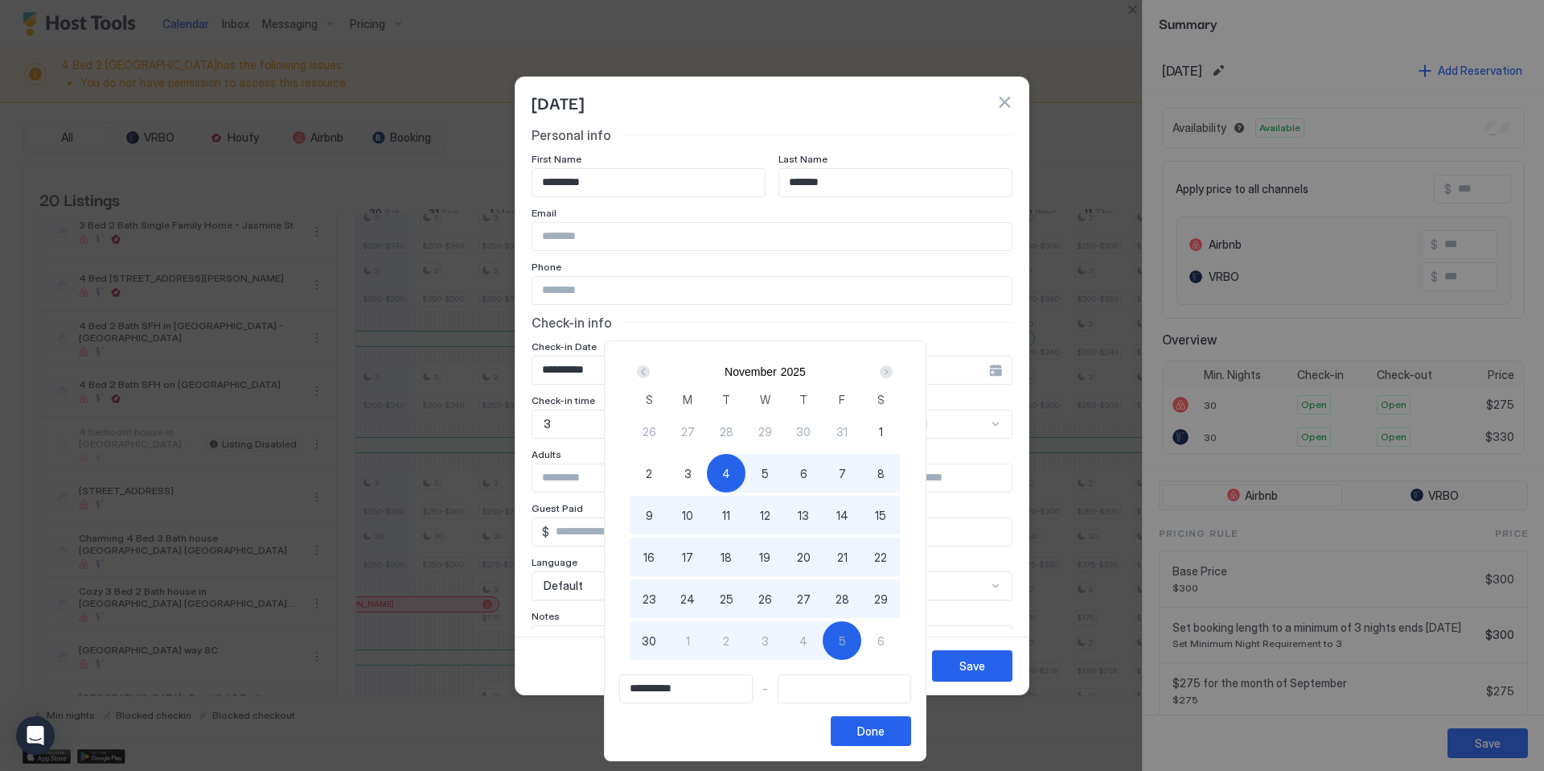
type input "**********"
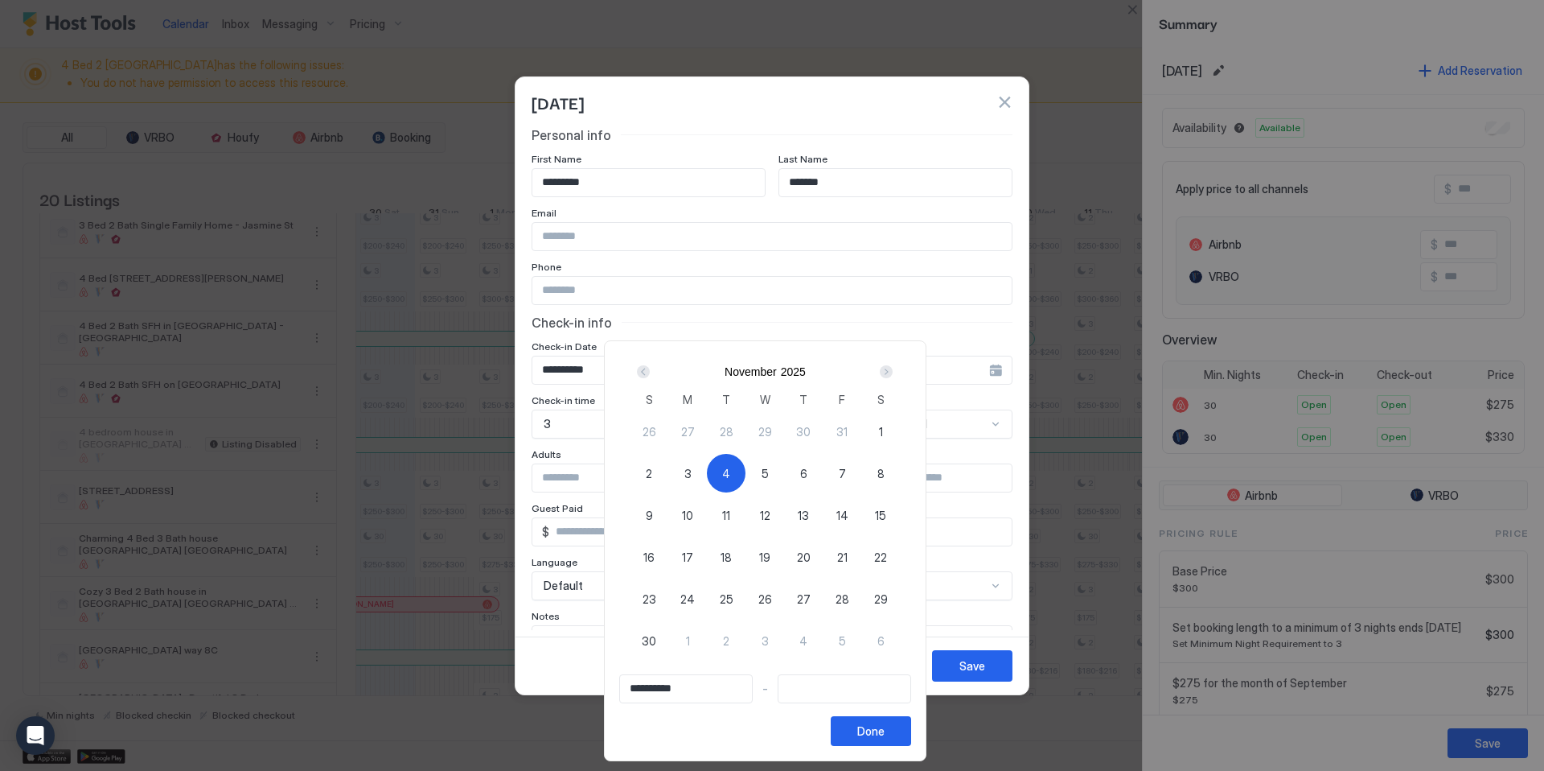
click at [650, 370] on div "Prev" at bounding box center [643, 371] width 13 height 13
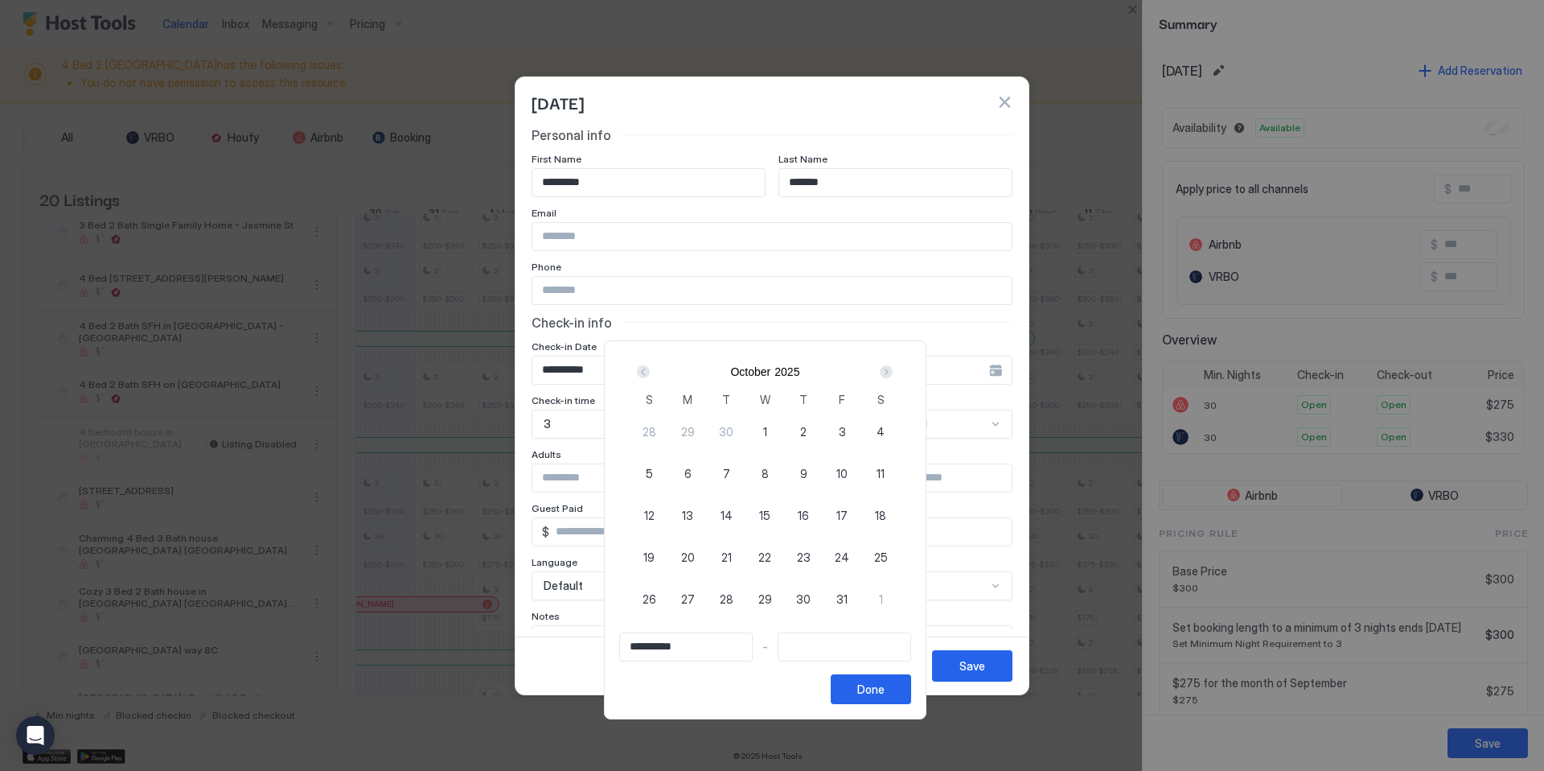
click at [650, 370] on div "Prev" at bounding box center [643, 371] width 13 height 13
click at [846, 429] on span "5" at bounding box center [842, 431] width 7 height 17
type input "**********"
click at [893, 370] on div "Next" at bounding box center [886, 371] width 13 height 13
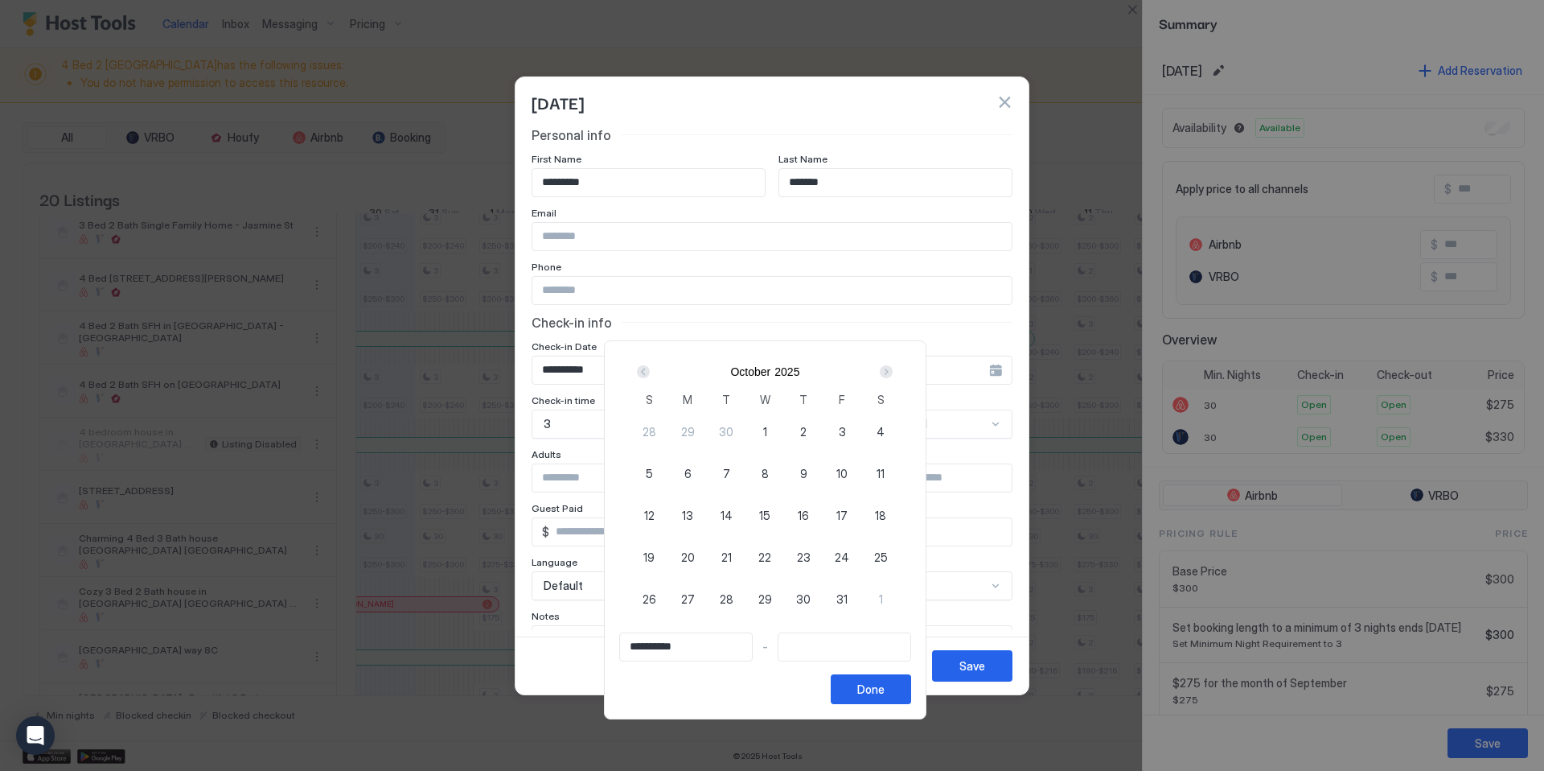
click at [893, 370] on div "Next" at bounding box center [886, 371] width 13 height 13
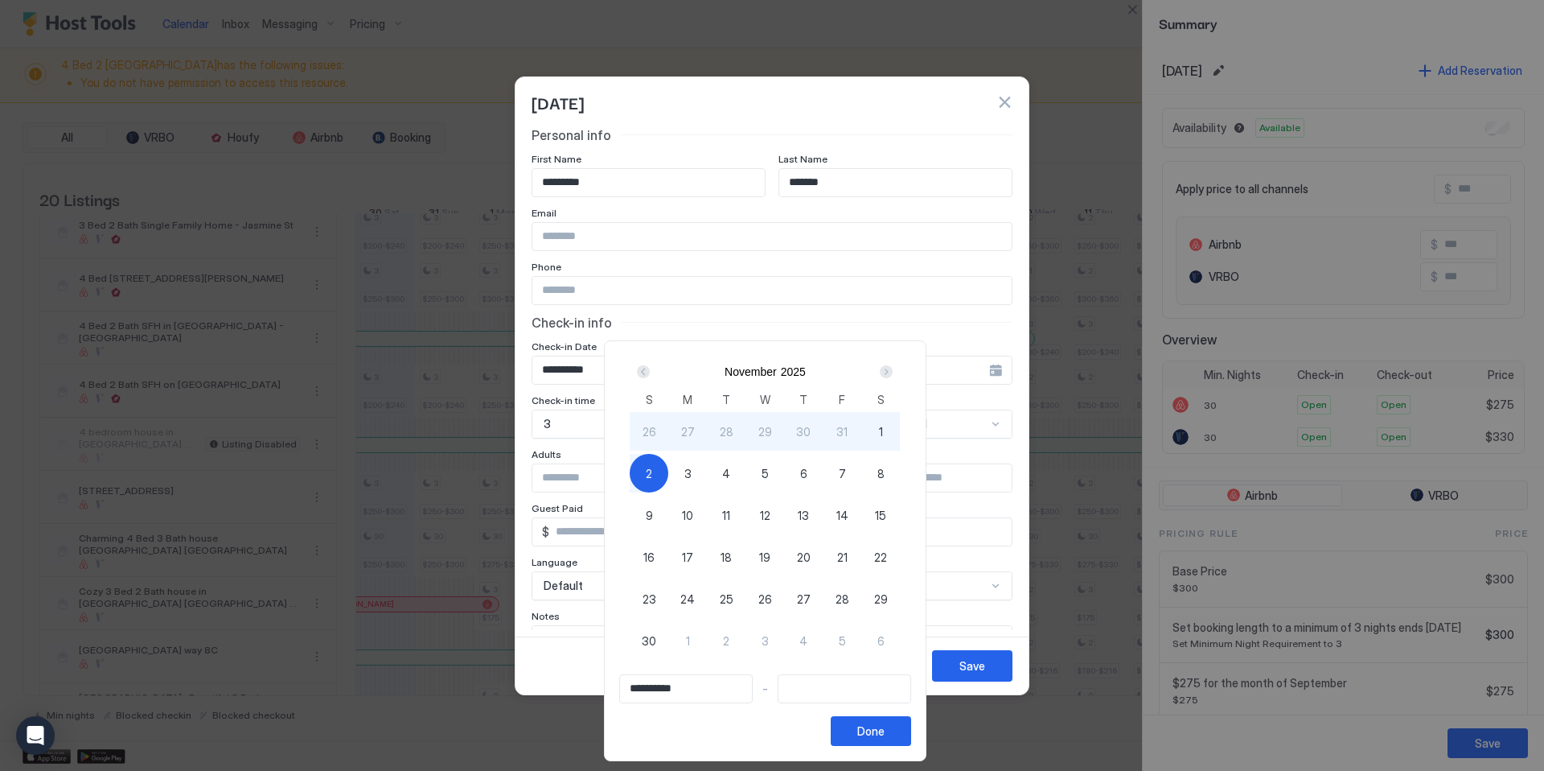
type input "**********"
click at [738, 473] on div "4" at bounding box center [726, 473] width 39 height 39
type input "**********"
click at [885, 730] on div "Done" at bounding box center [870, 730] width 27 height 17
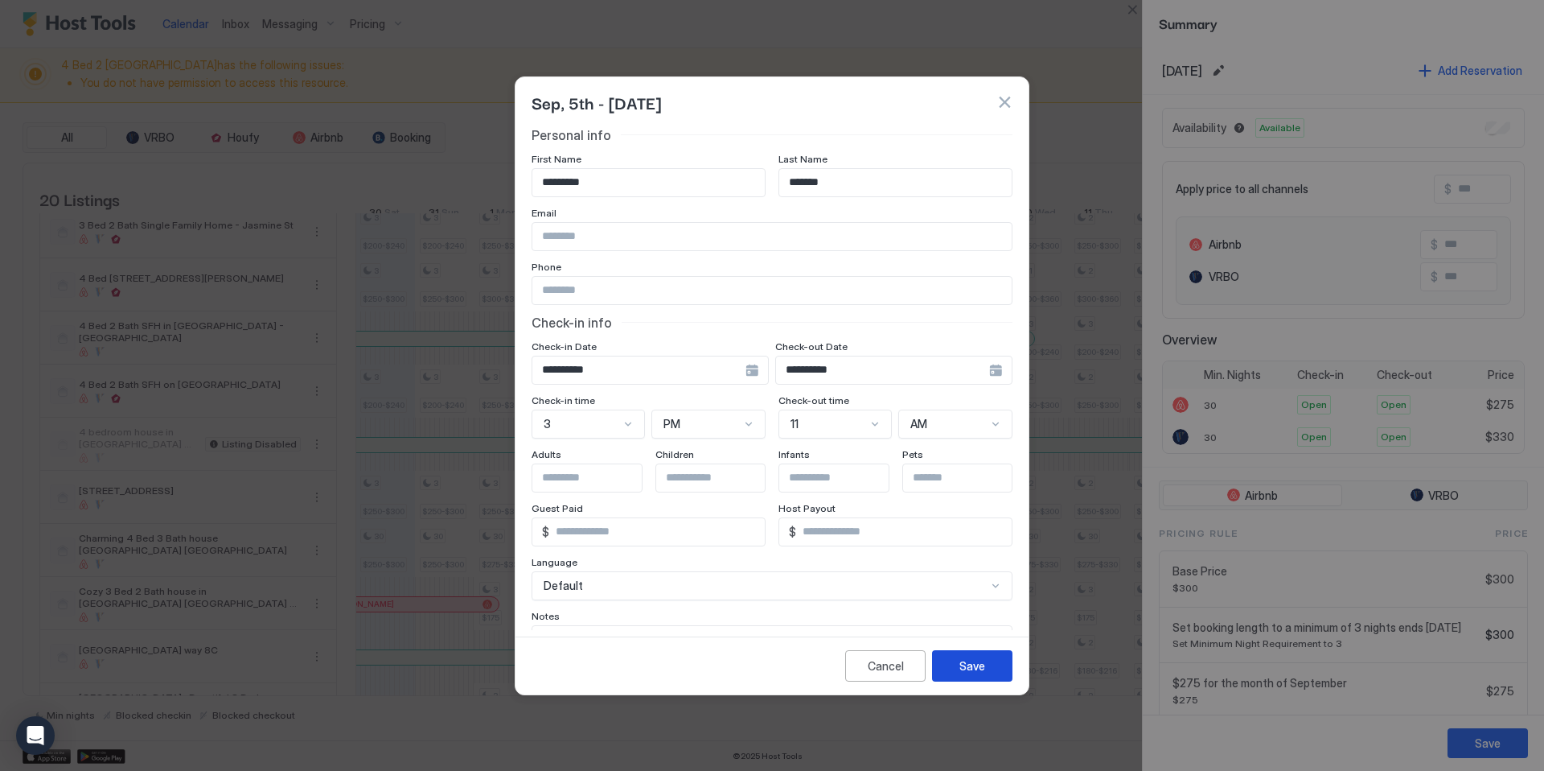
click at [968, 668] on div "Save" at bounding box center [973, 665] width 26 height 17
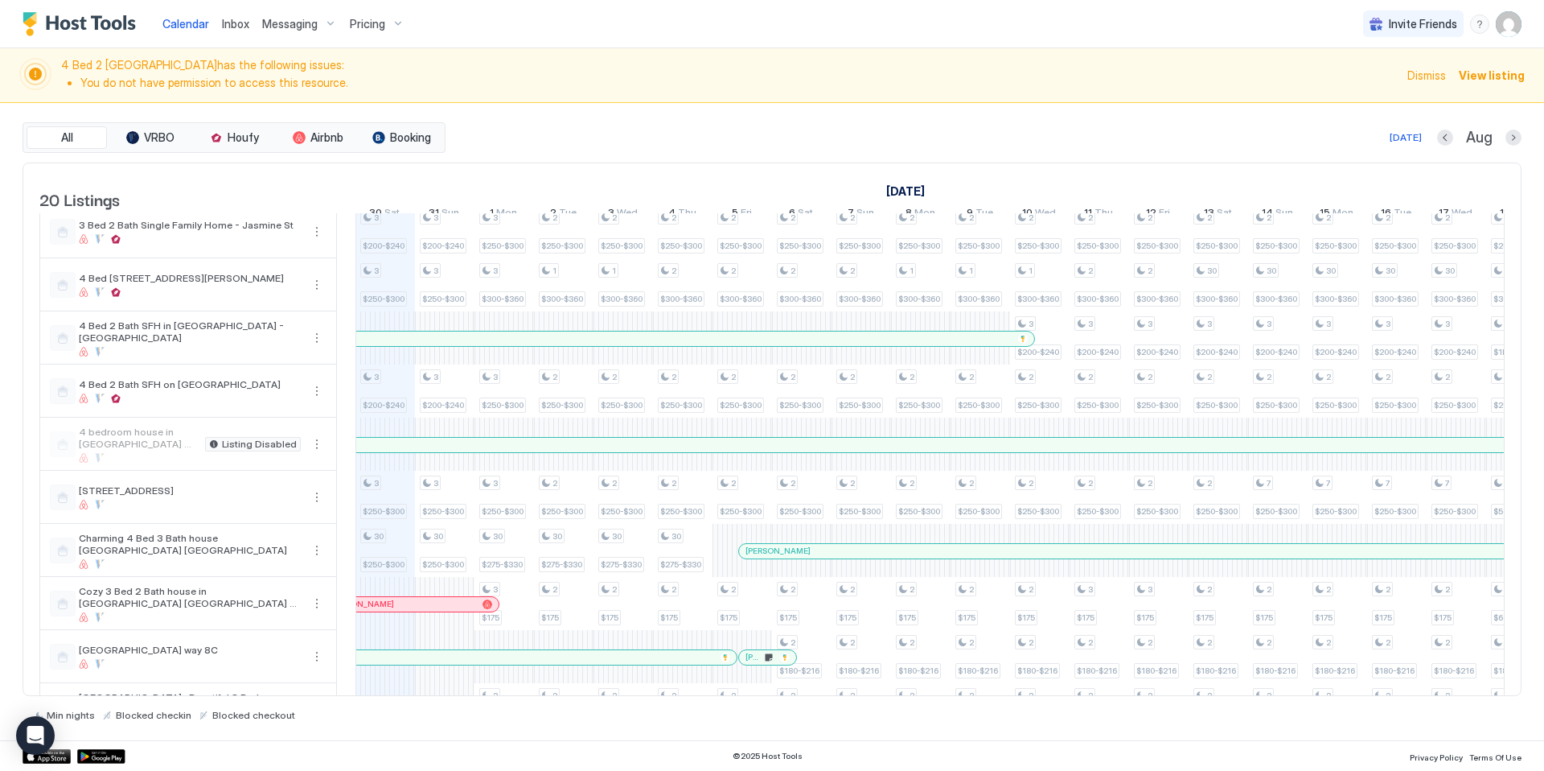
click at [546, 452] on div at bounding box center [1241, 445] width 3504 height 14
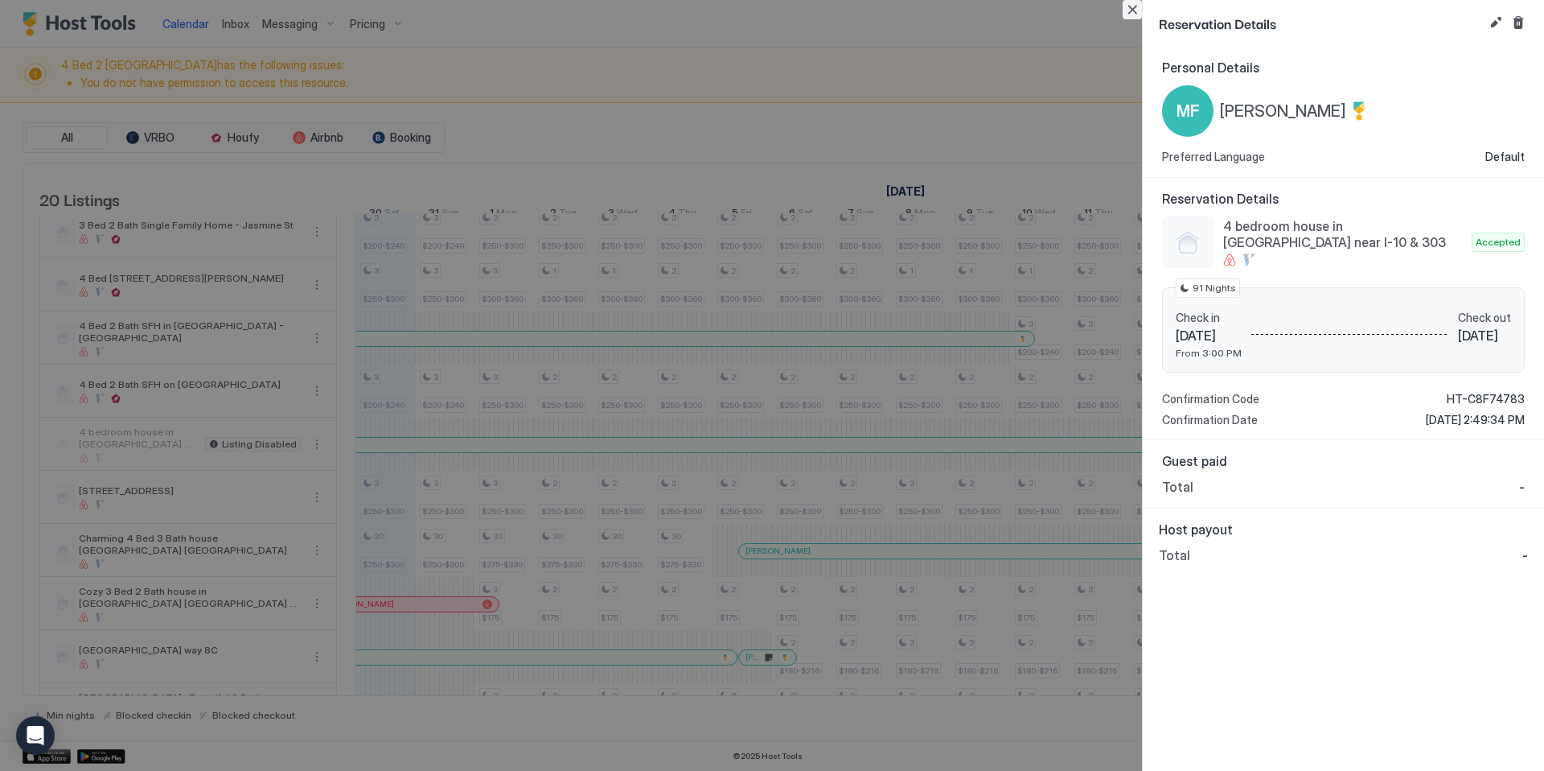
click at [1134, 13] on button "Close" at bounding box center [1132, 9] width 19 height 19
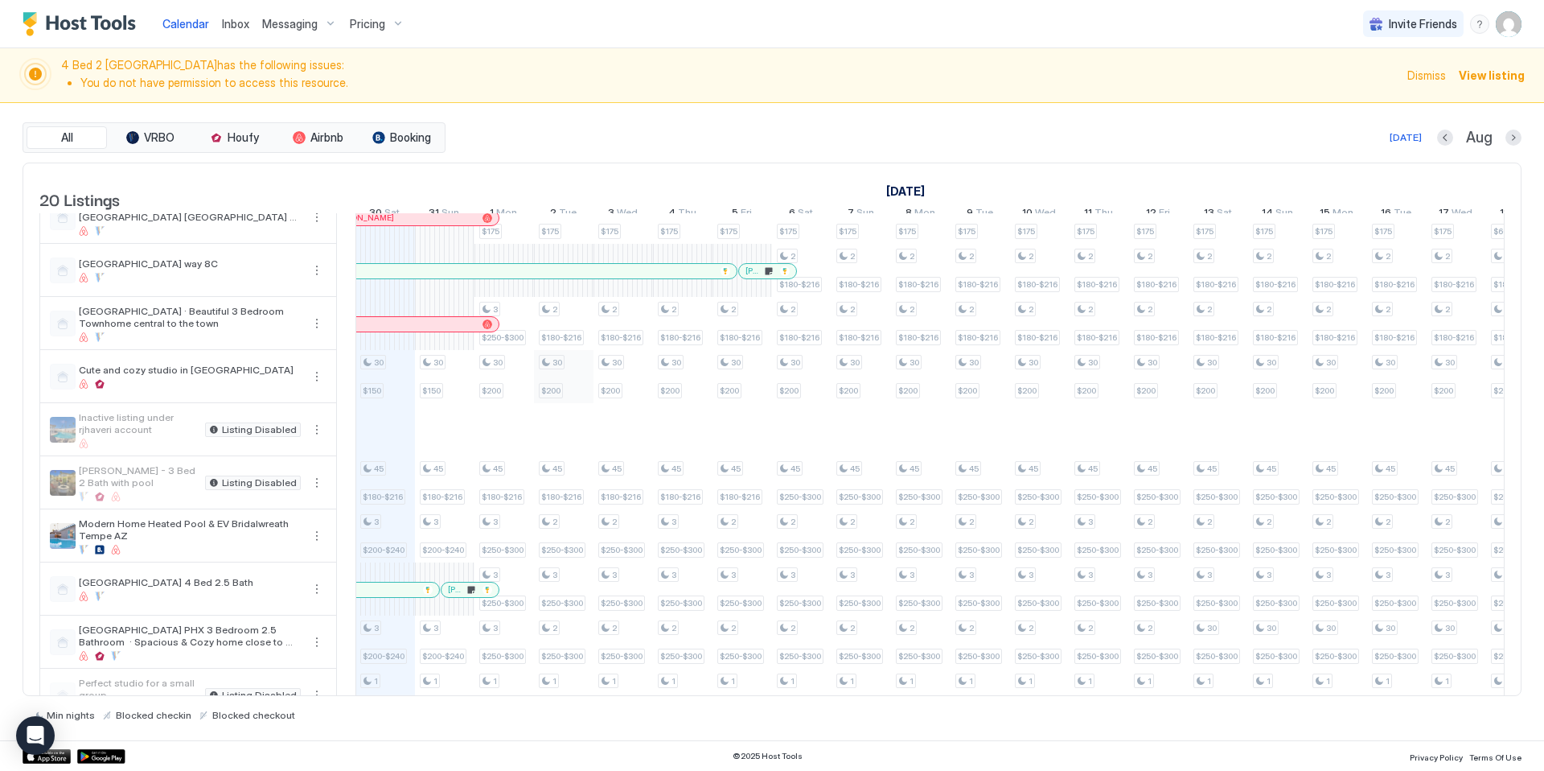
scroll to position [594, 0]
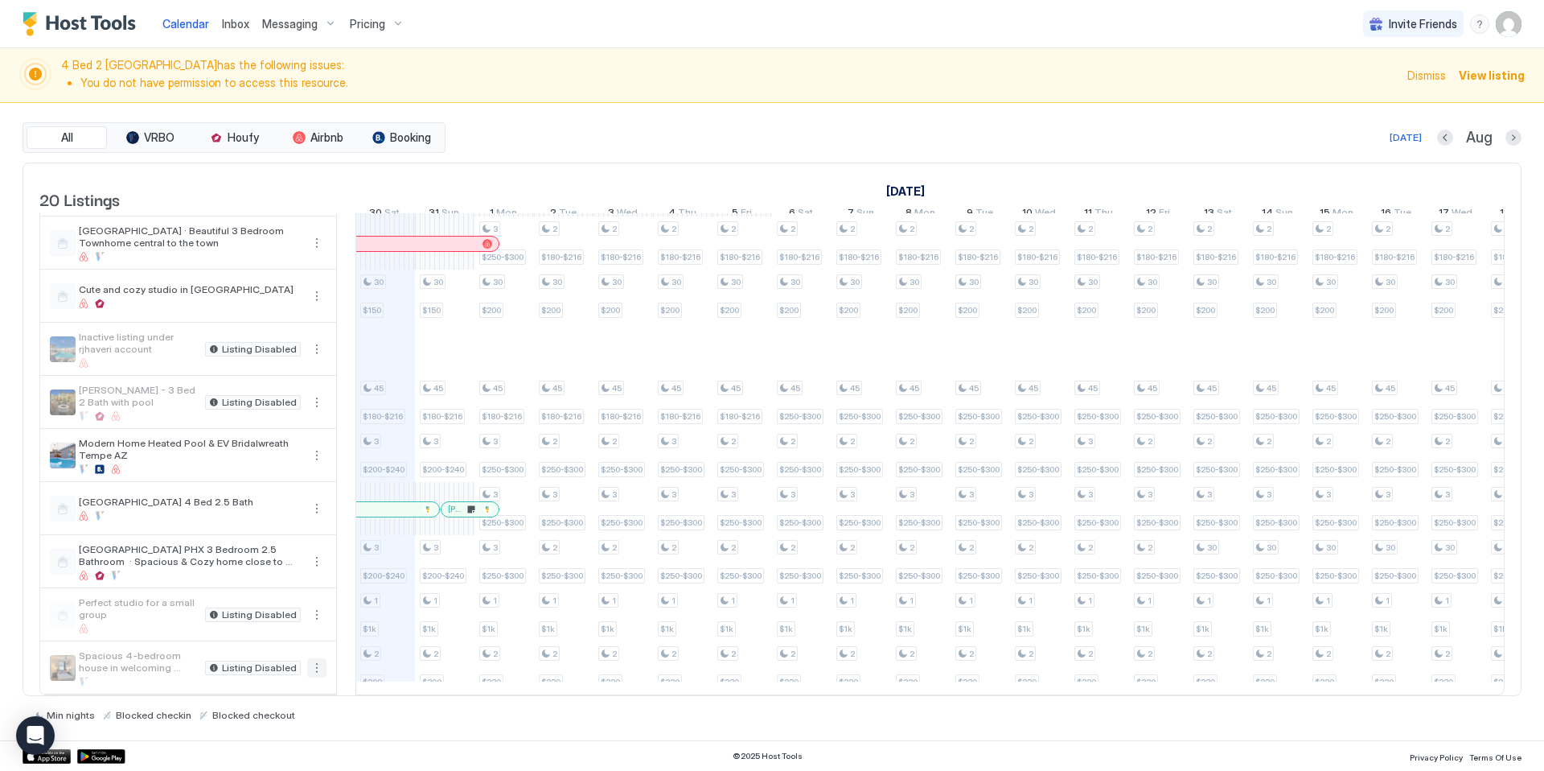
click at [318, 669] on button "More options" at bounding box center [316, 667] width 19 height 19
click at [286, 738] on span "Listing Settings" at bounding box center [289, 741] width 72 height 12
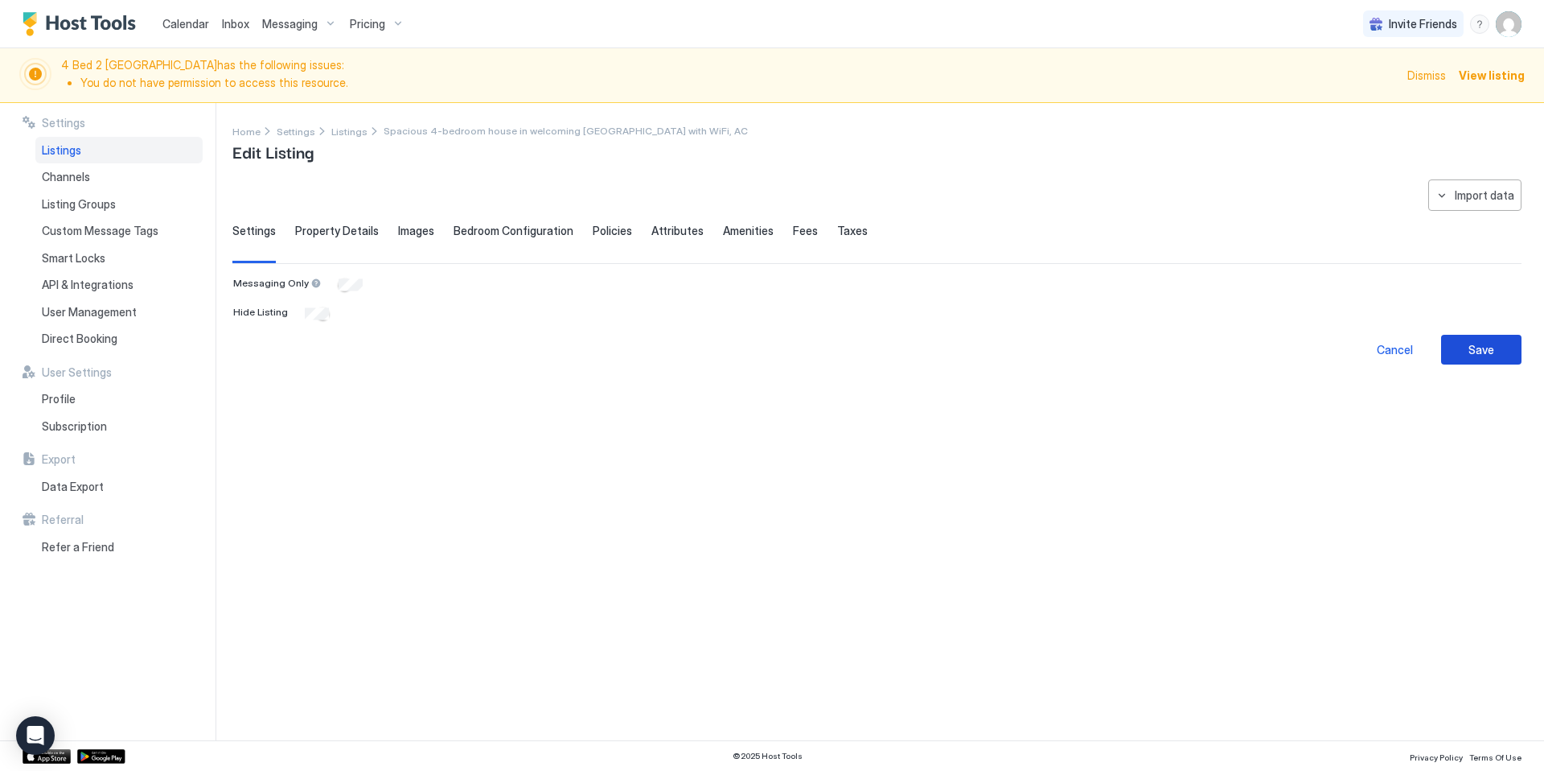
click at [1484, 341] on div "Save" at bounding box center [1482, 349] width 26 height 17
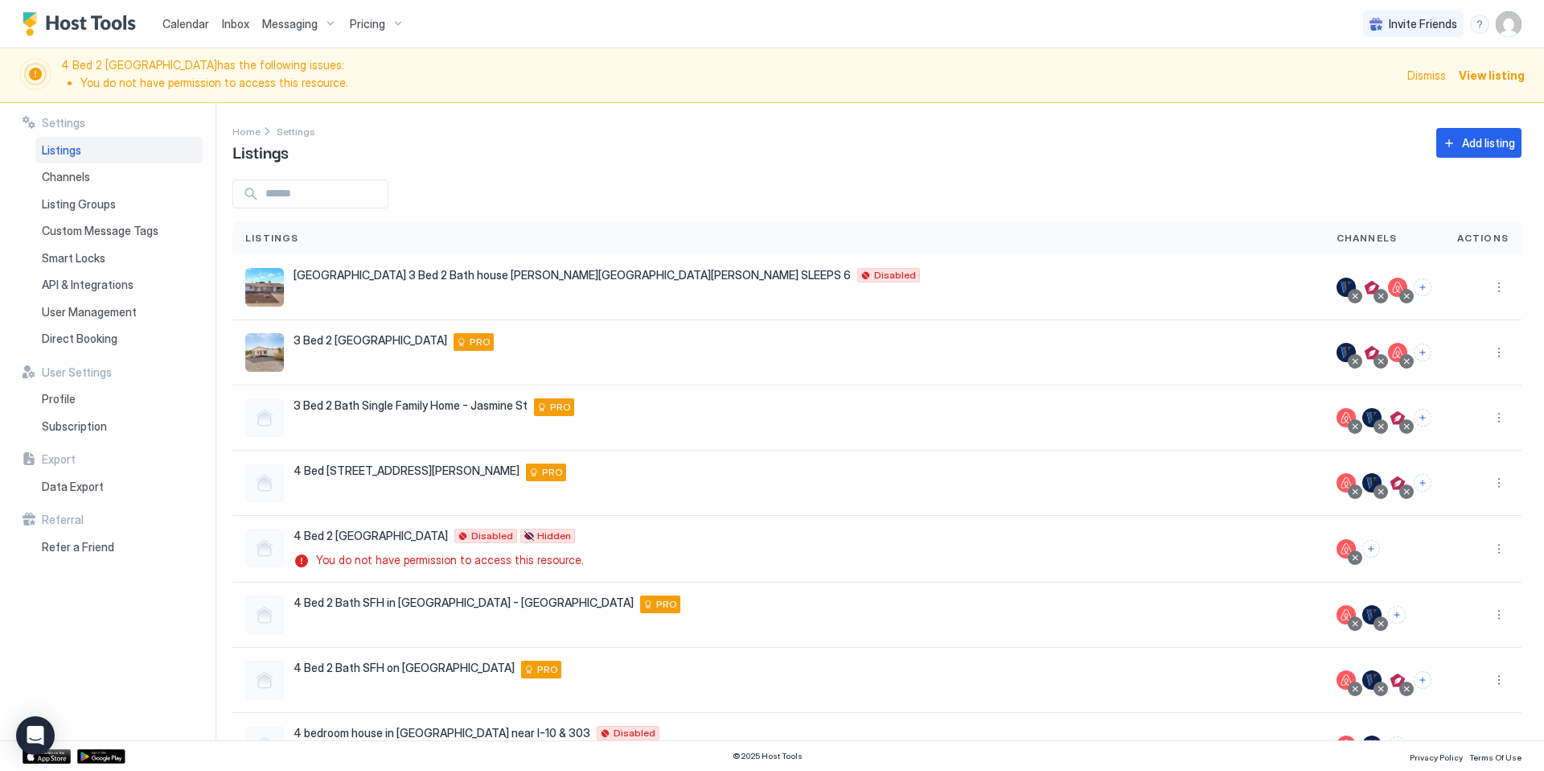
click at [193, 24] on span "Calendar" at bounding box center [185, 24] width 47 height 14
